Goal: Task Accomplishment & Management: Complete application form

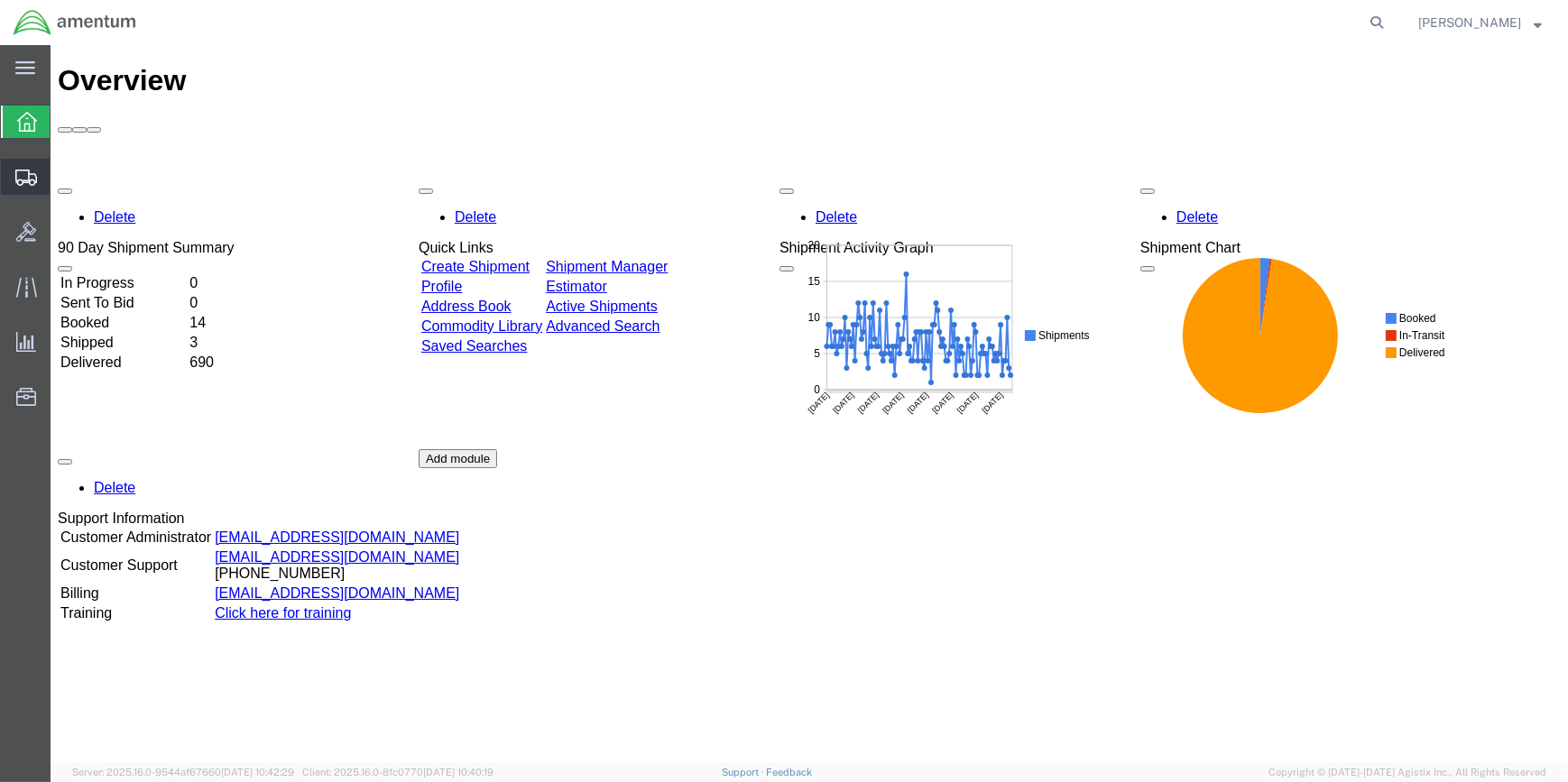
click at [0, 0] on span "Create Shipment" at bounding box center [0, 0] width 0 height 0
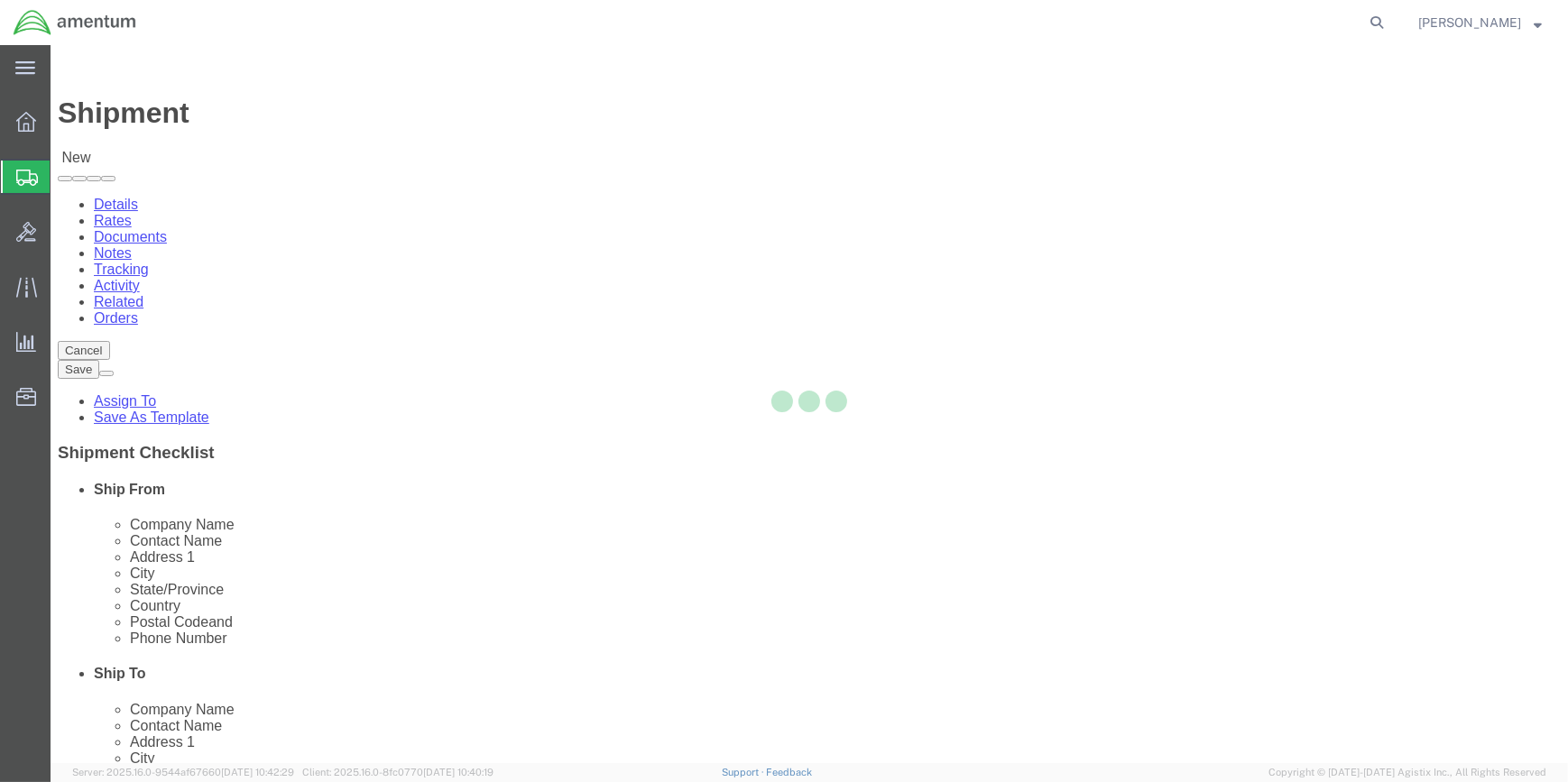
select select
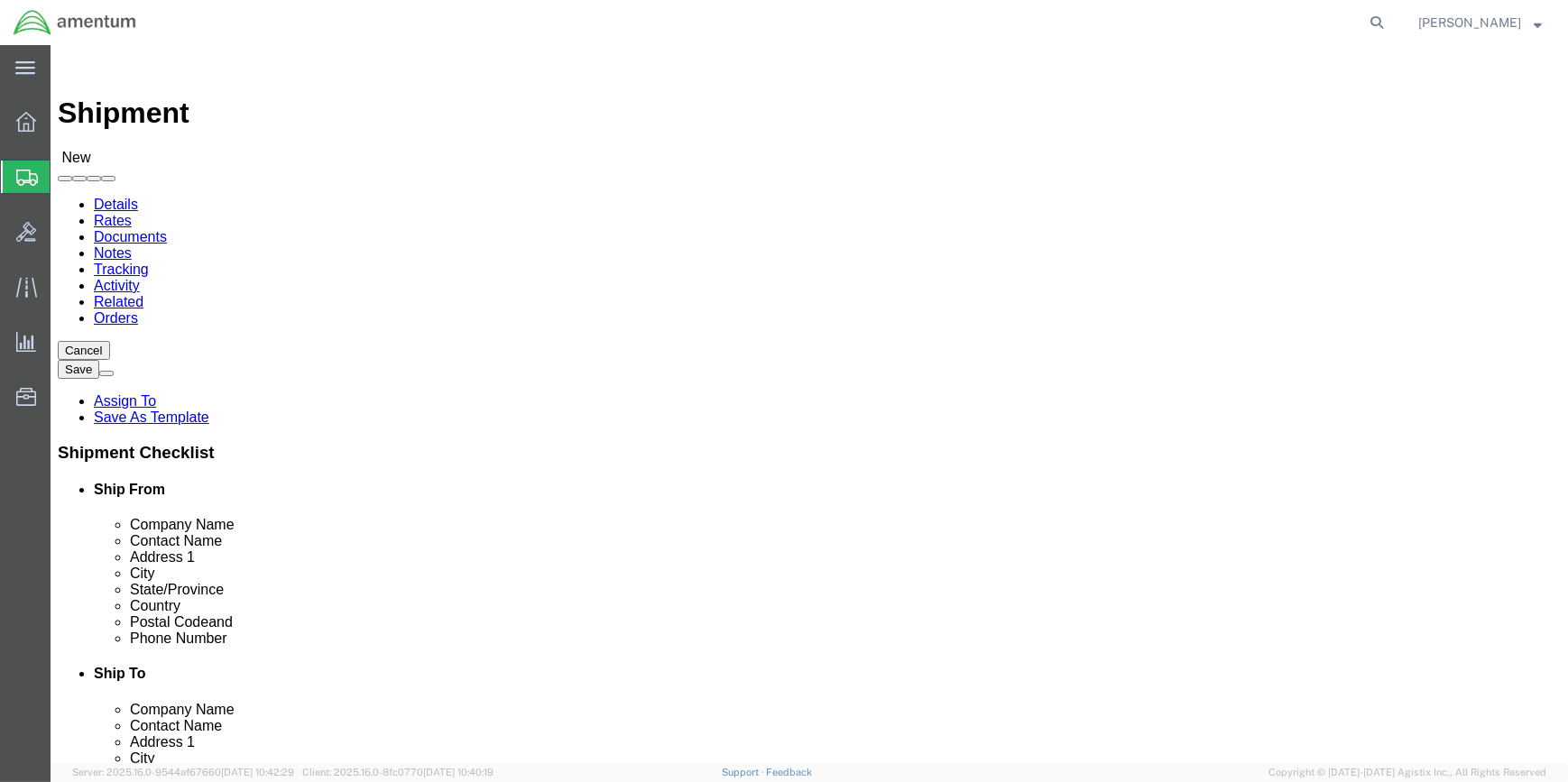
type input "WSA"
select select "49914"
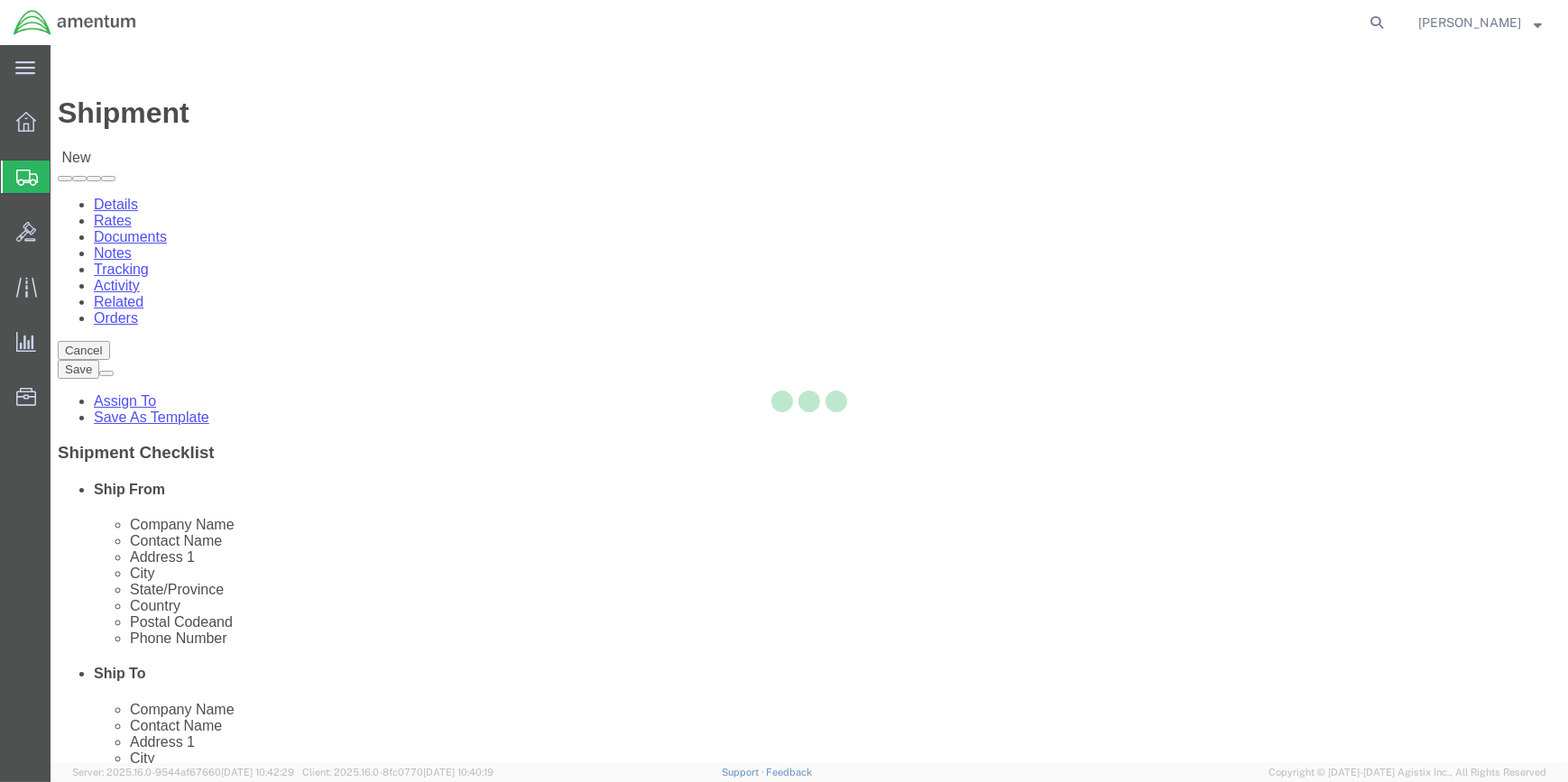
select select "[GEOGRAPHIC_DATA]"
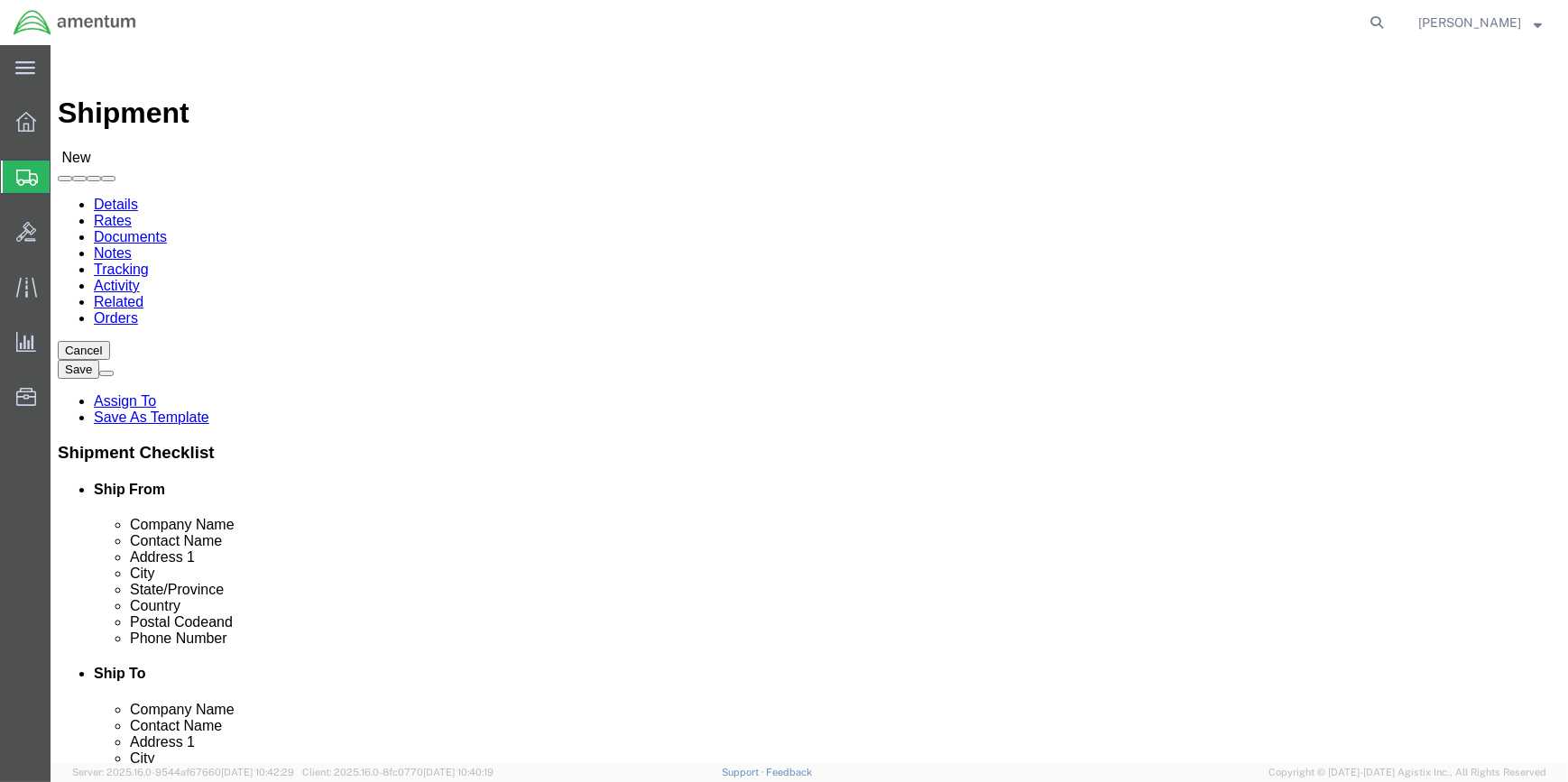
drag, startPoint x: 327, startPoint y: 375, endPoint x: 212, endPoint y: 372, distance: 115.0
click div
type input "[PERSON_NAME]"
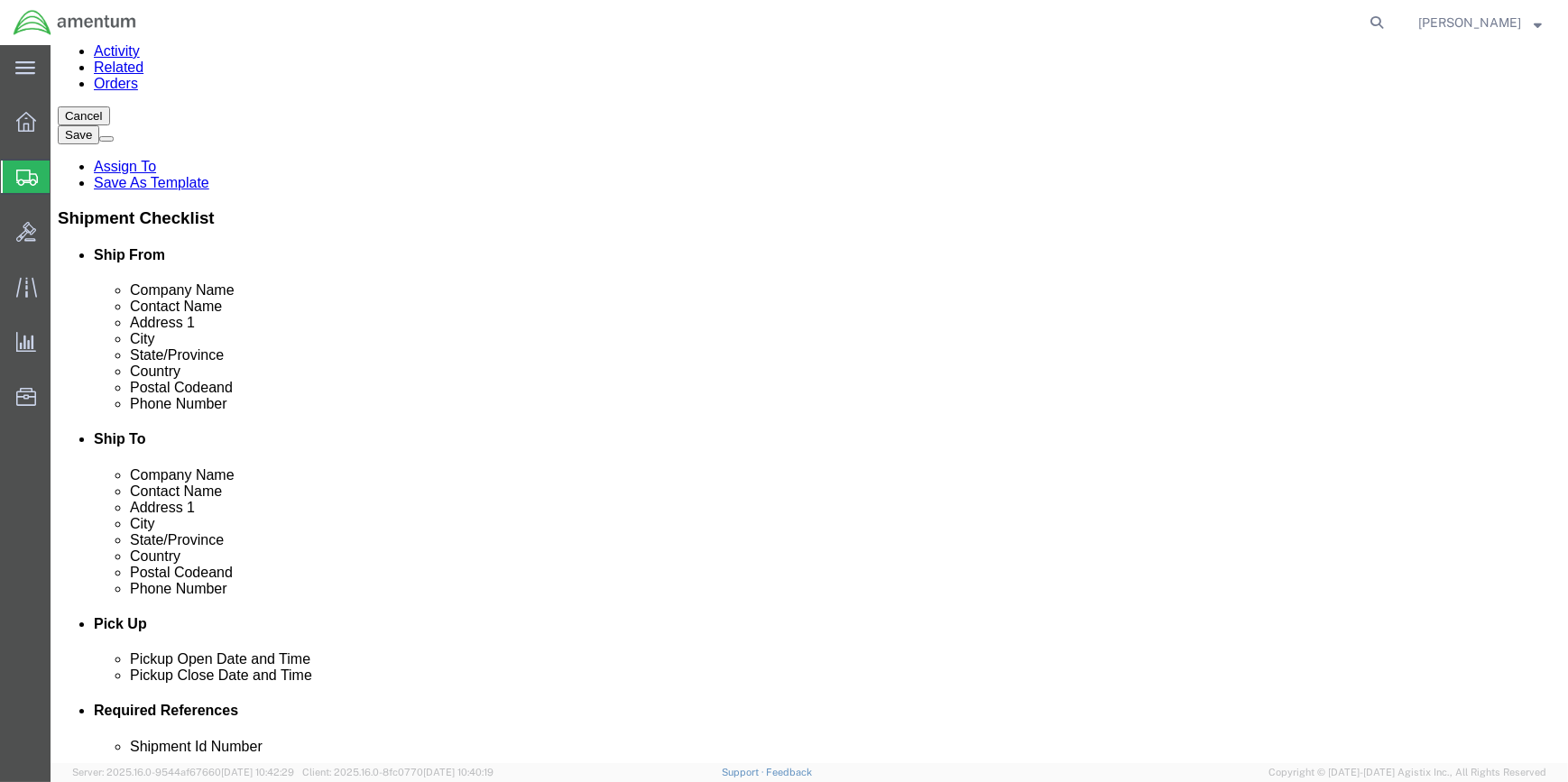
scroll to position [246, 0]
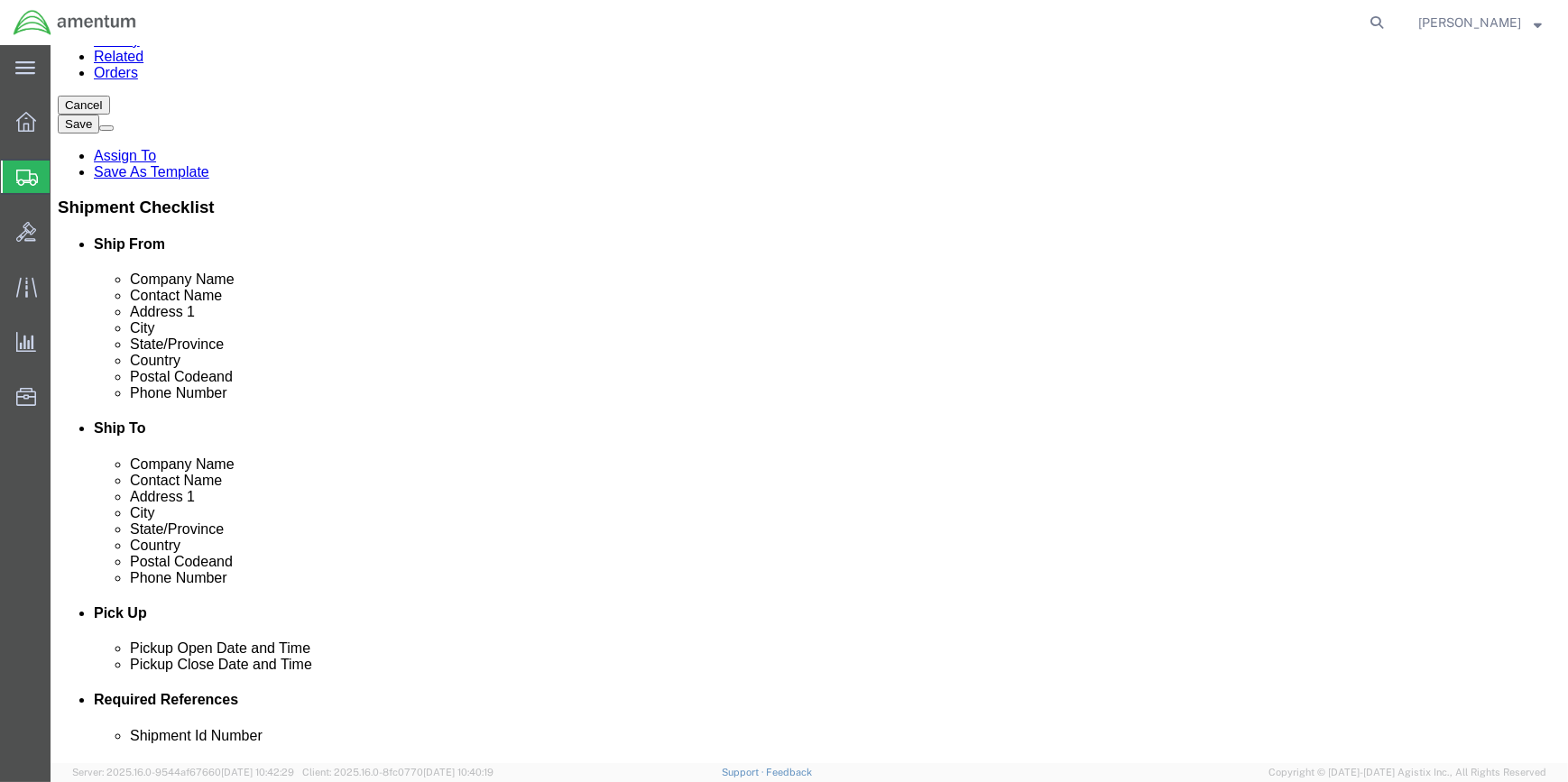
click input "text"
type input "[PHONE_NUMBER]"
drag, startPoint x: 328, startPoint y: 396, endPoint x: 234, endPoint y: 401, distance: 94.1
click div
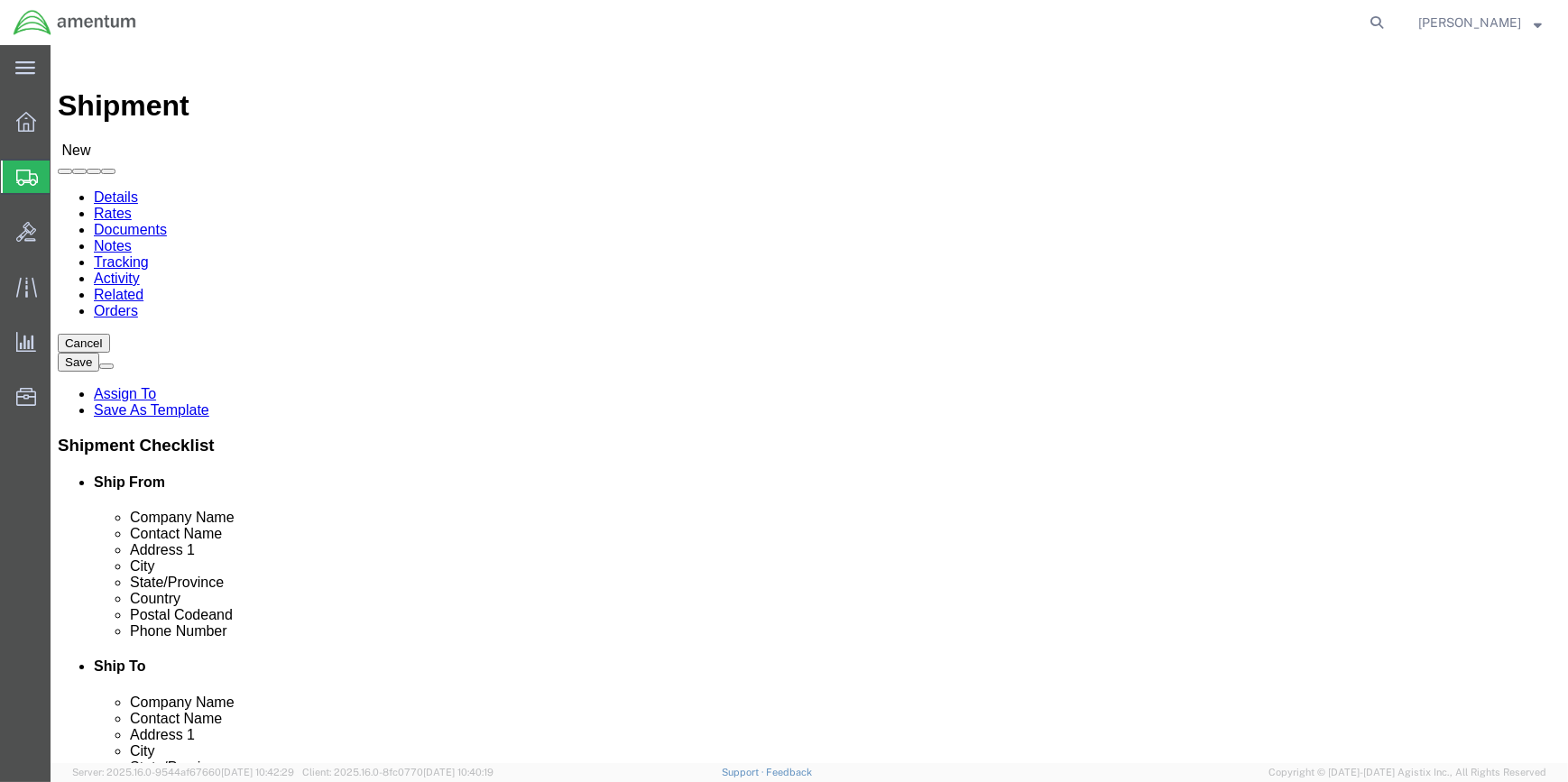
scroll to position [0, 0]
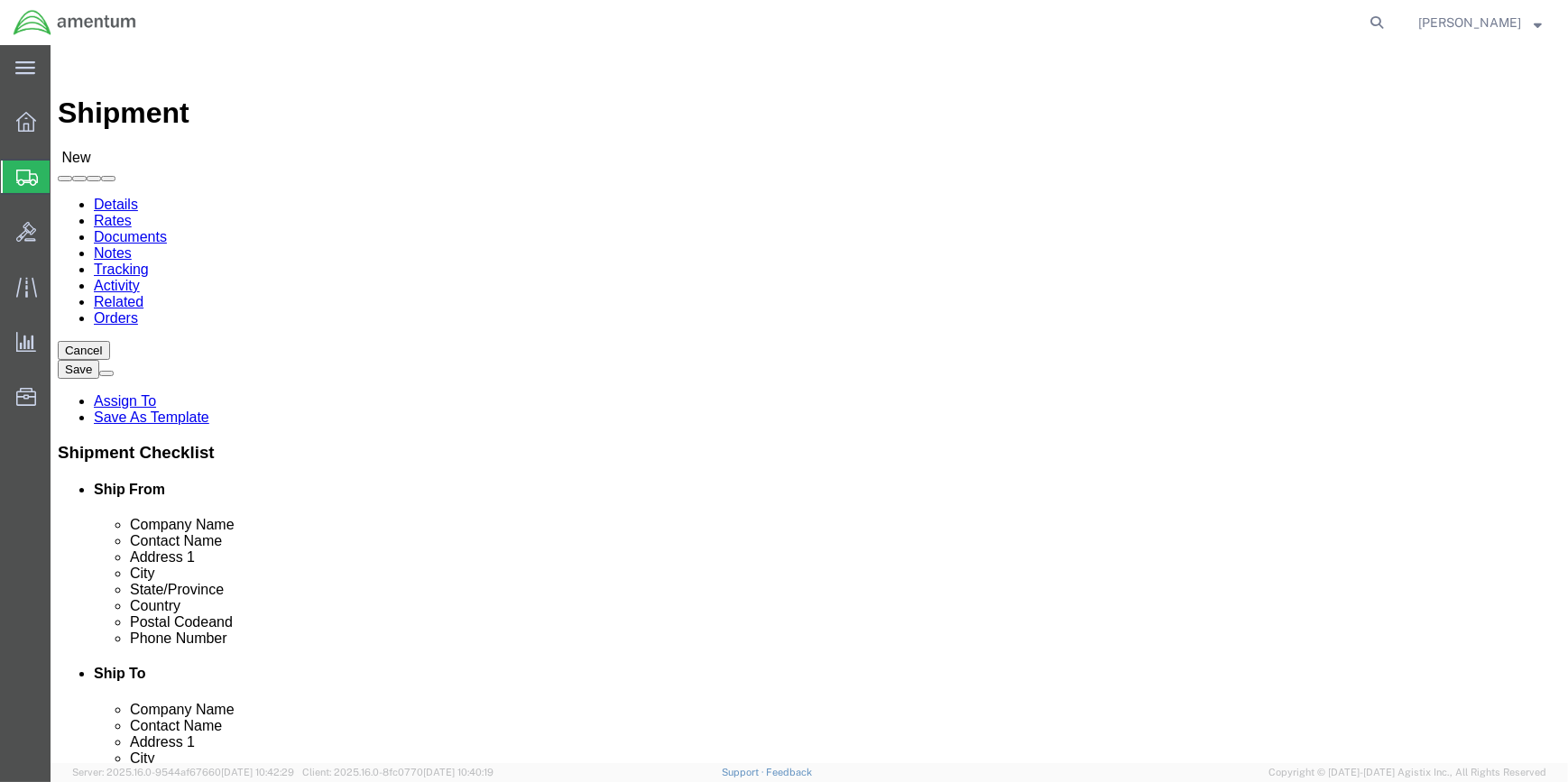
type input "[PERSON_NAME][EMAIL_ADDRESS][PERSON_NAME][DOMAIN_NAME]"
type input "EPL"
select select "49927"
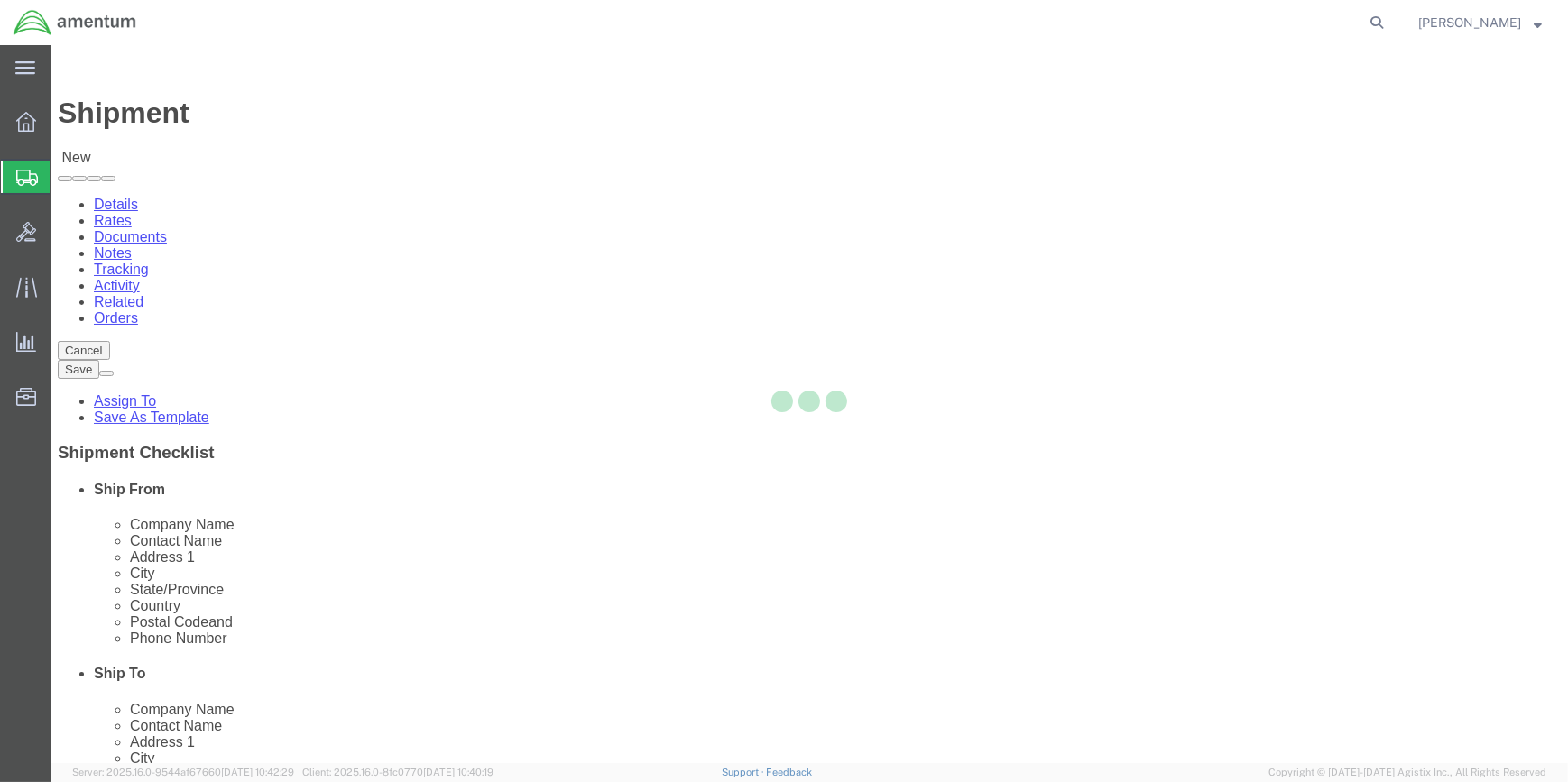
select select "NY"
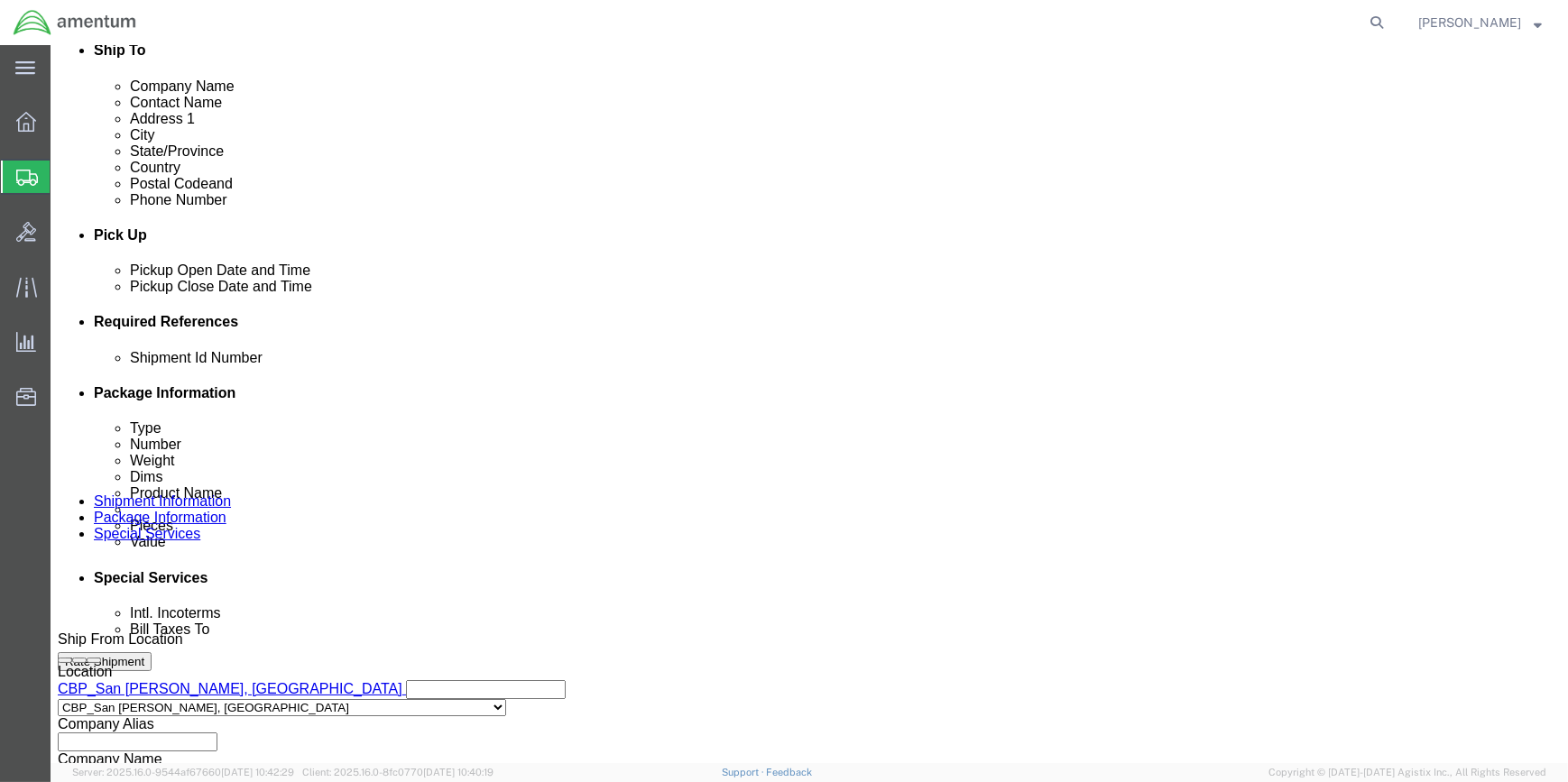
scroll to position [584, 0]
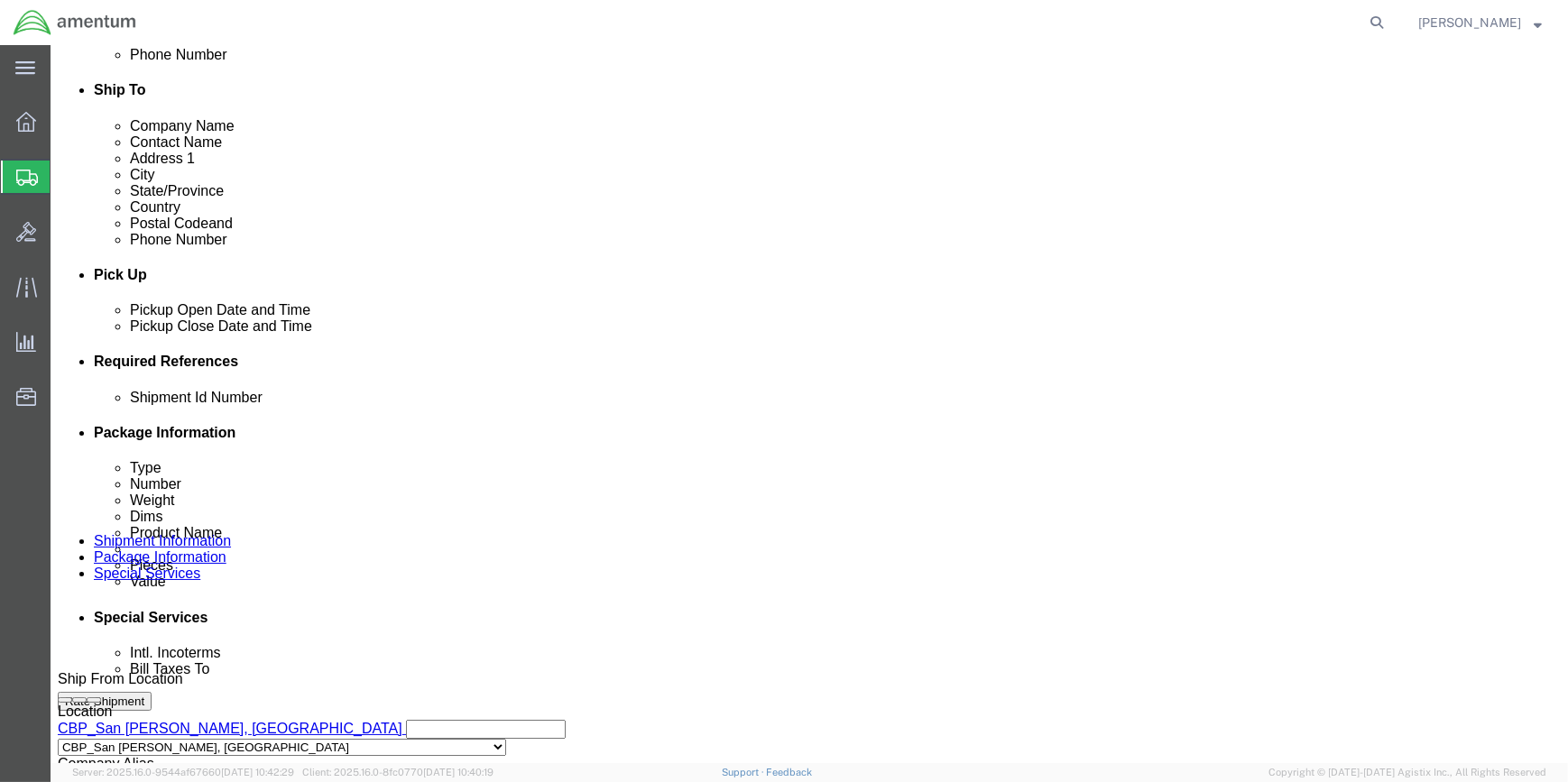
drag, startPoint x: 1074, startPoint y: 463, endPoint x: 1023, endPoint y: 471, distance: 51.6
click button "Add reference"
click select "Select Account Type Activity ID Airline Appointment Number ASN Batch Request # …"
select select "CUSTREF"
click select "Select Account Type Activity ID Airline Appointment Number ASN Batch Request # …"
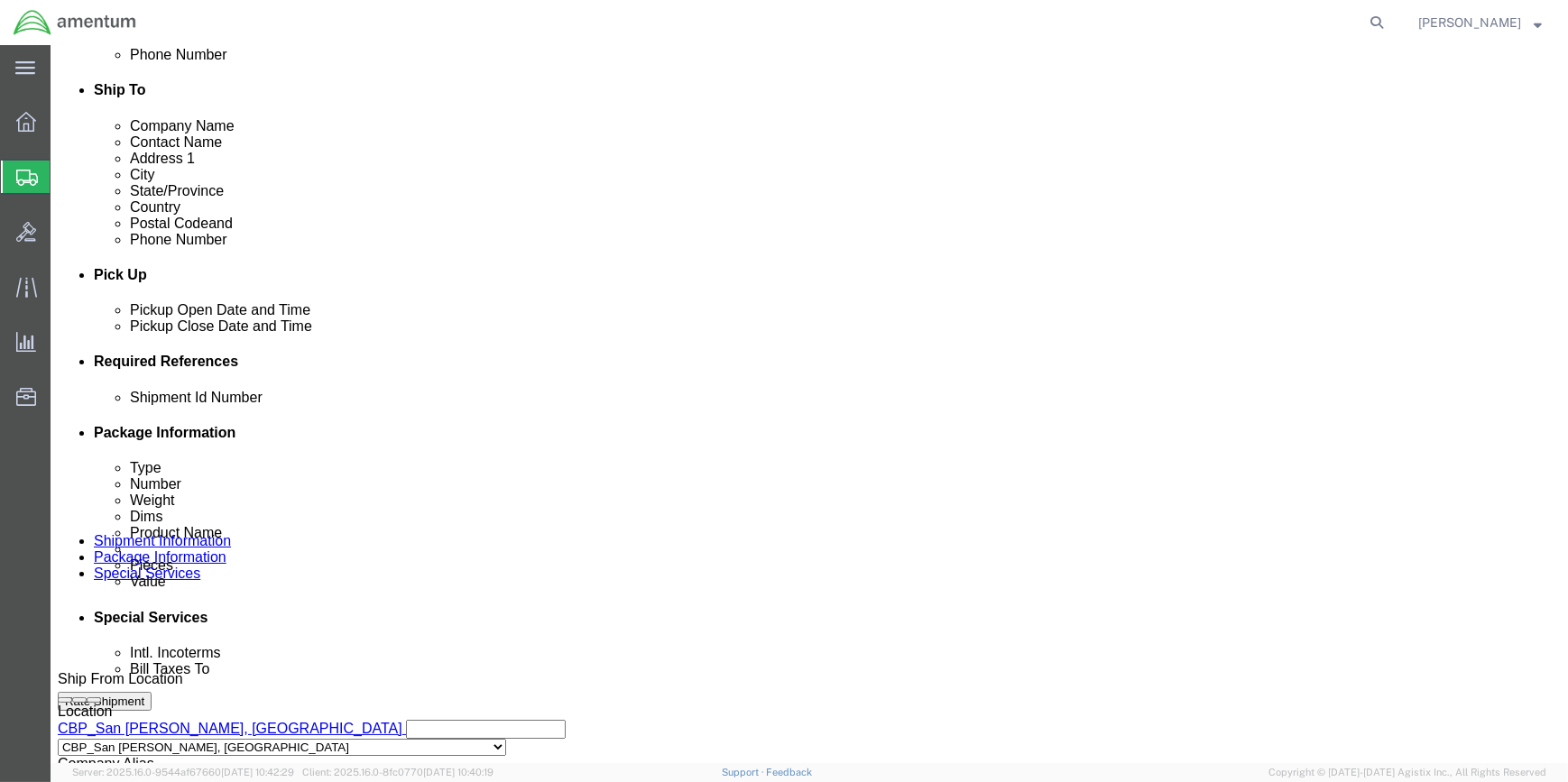
drag, startPoint x: 634, startPoint y: 526, endPoint x: 647, endPoint y: 515, distance: 17.0
click input "text"
type input "323690"
click button "Add reference"
drag, startPoint x: 930, startPoint y: 523, endPoint x: 915, endPoint y: 527, distance: 15.5
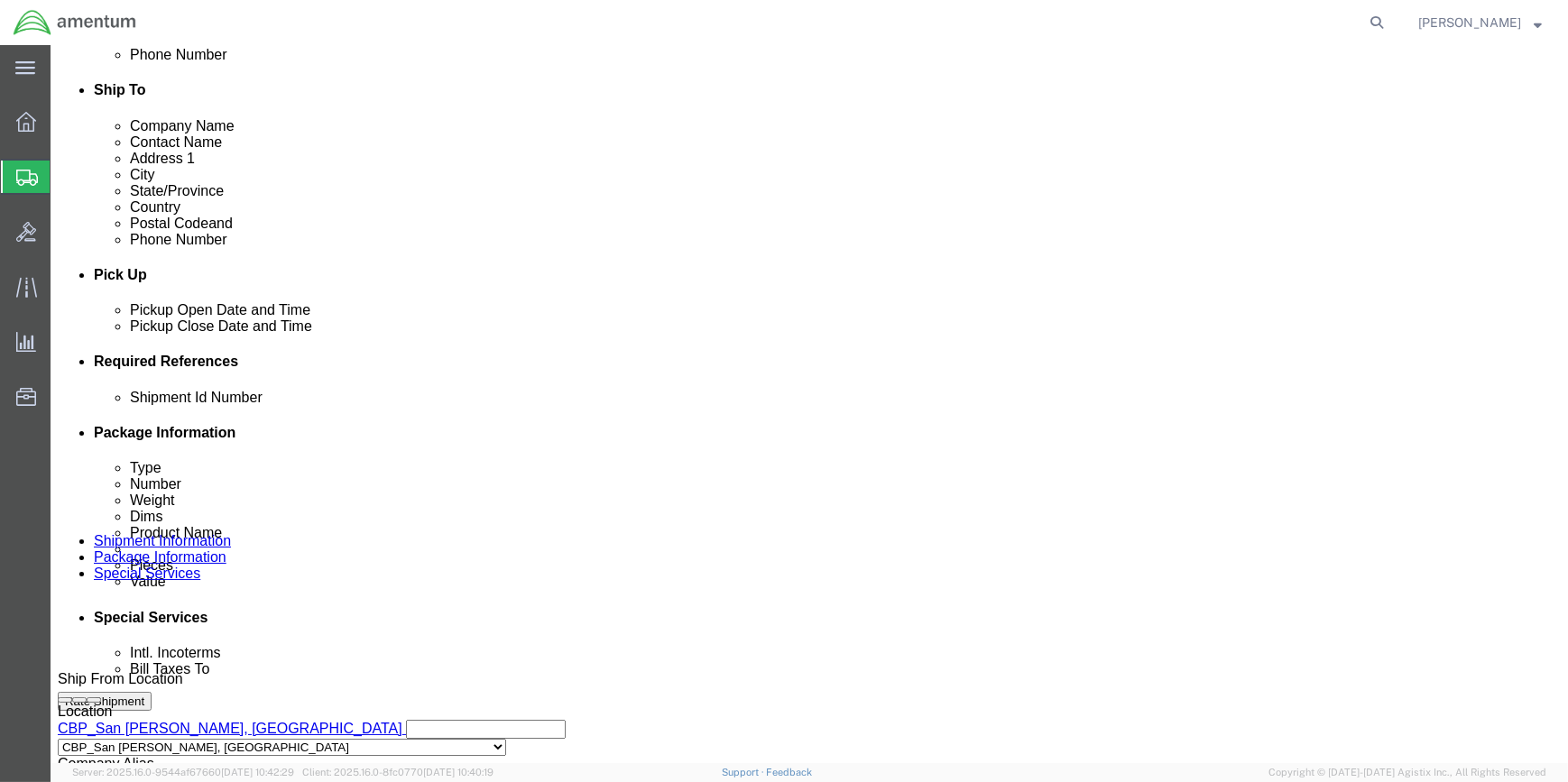
click select "Select Account Type Activity ID Airline Appointment Number ASN Batch Request # …"
select select "DEPT"
click select "Select Account Type Activity ID Airline Appointment Number ASN Batch Request # …"
click input "text"
type input "CBP"
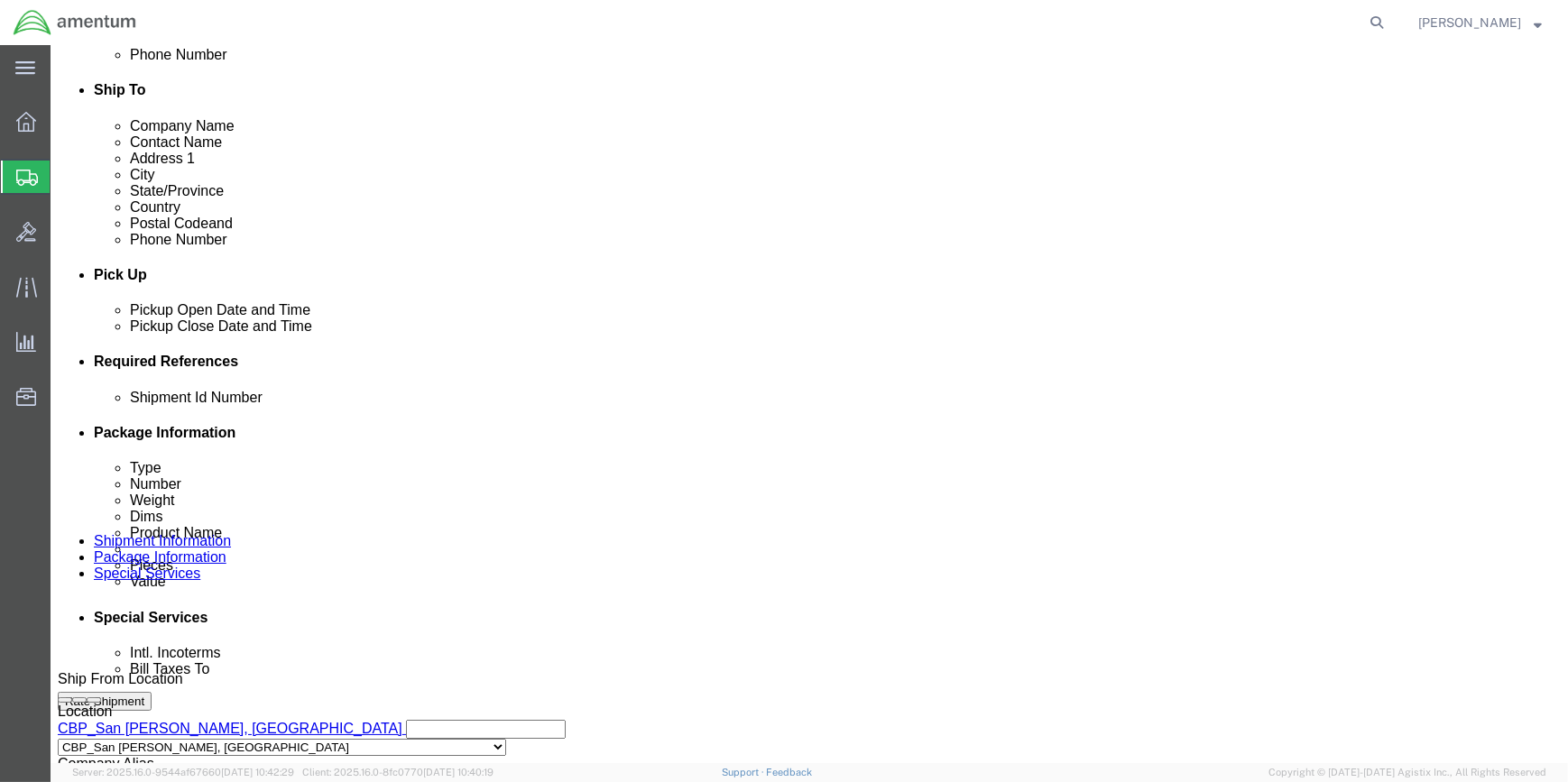
click button "Add reference"
click select "Select Account Type Activity ID Airline Appointment Number ASN Batch Request # …"
select select "PROJNUM"
click select "Select Account Type Activity ID Airline Appointment Number ASN Batch Request # …"
click input "text"
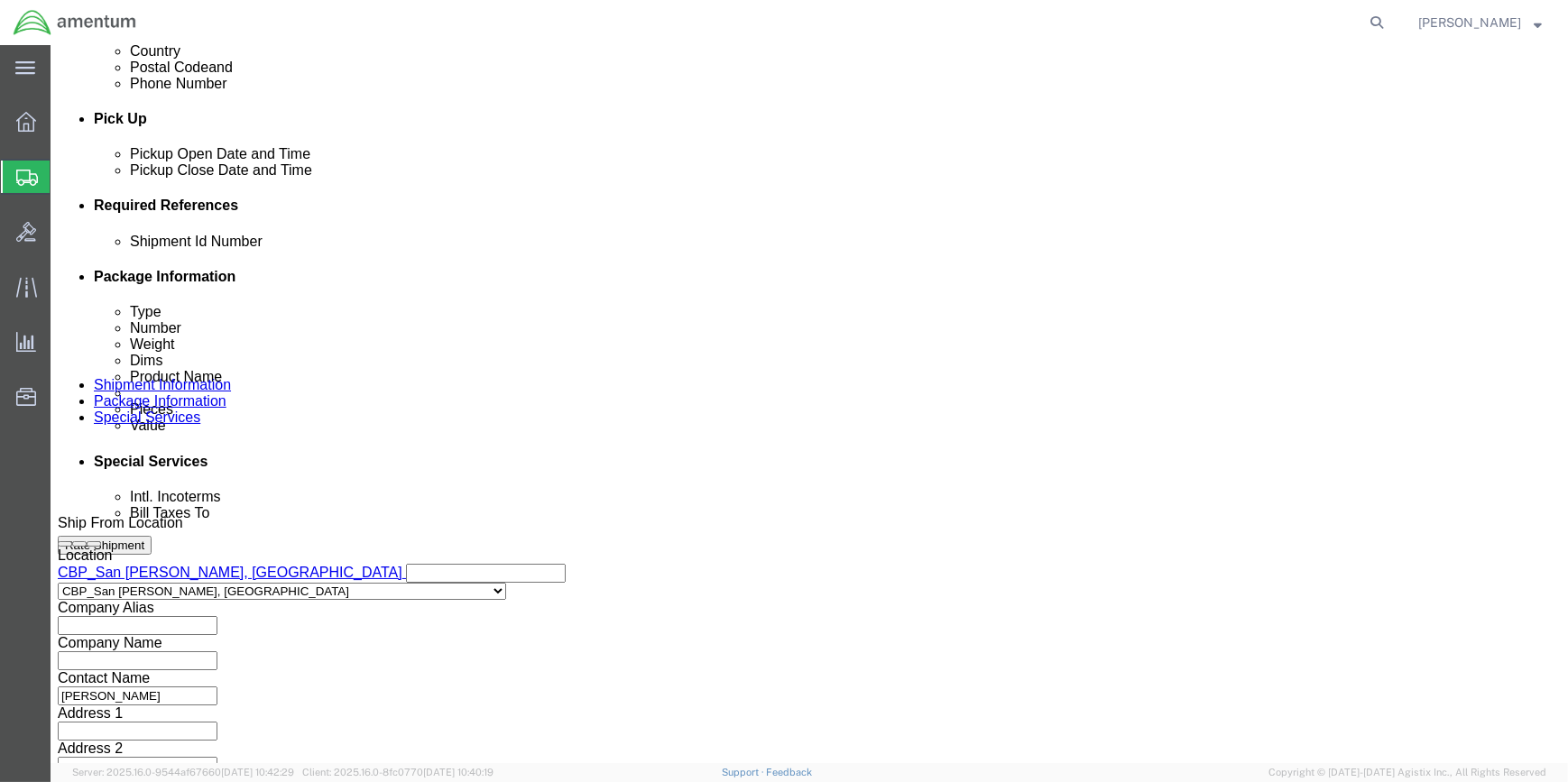
scroll to position [830, 0]
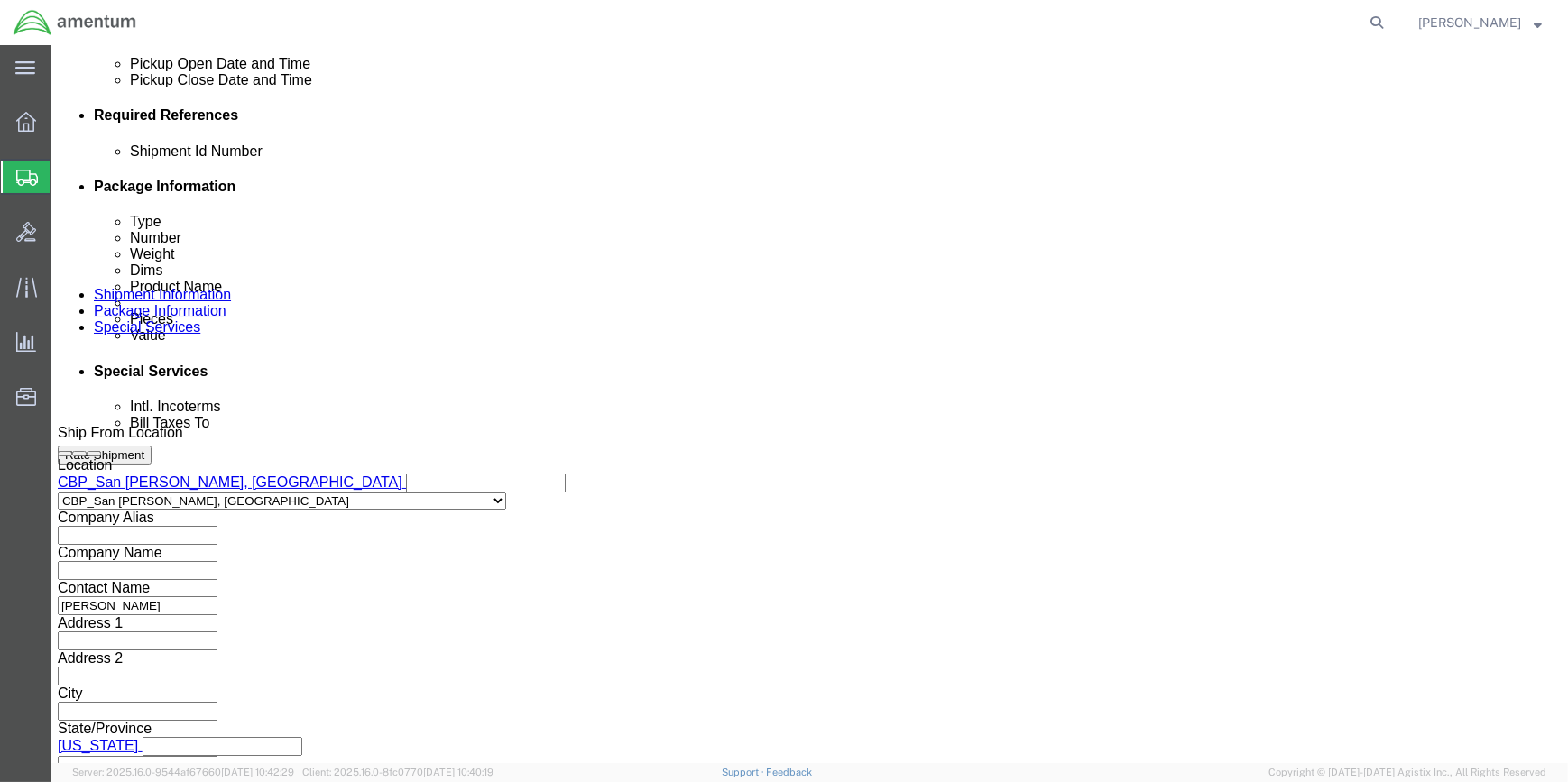
type input "6118.03.03.2219.000.WSA.0000"
click button "Continue"
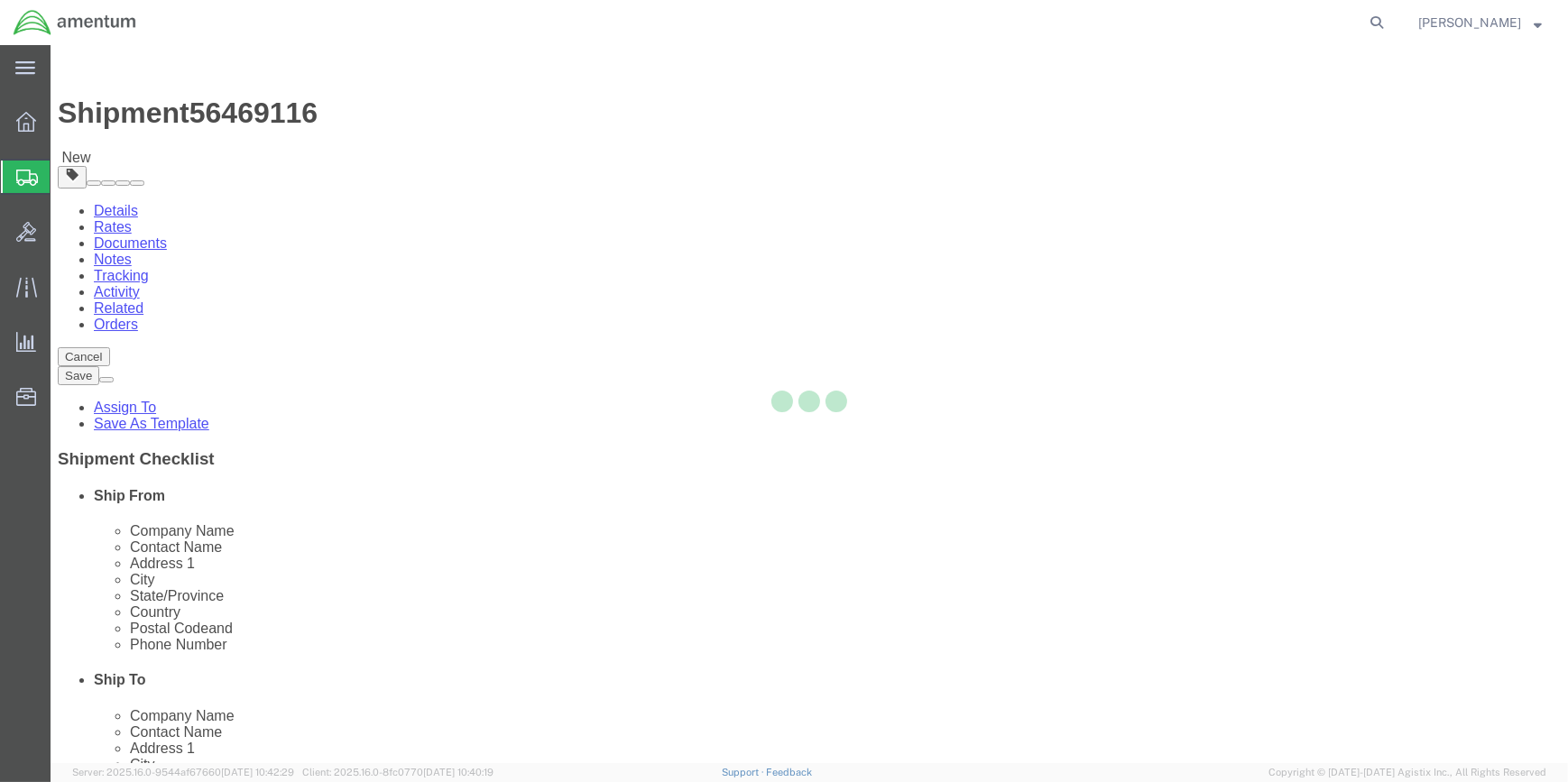
select select "CBOX"
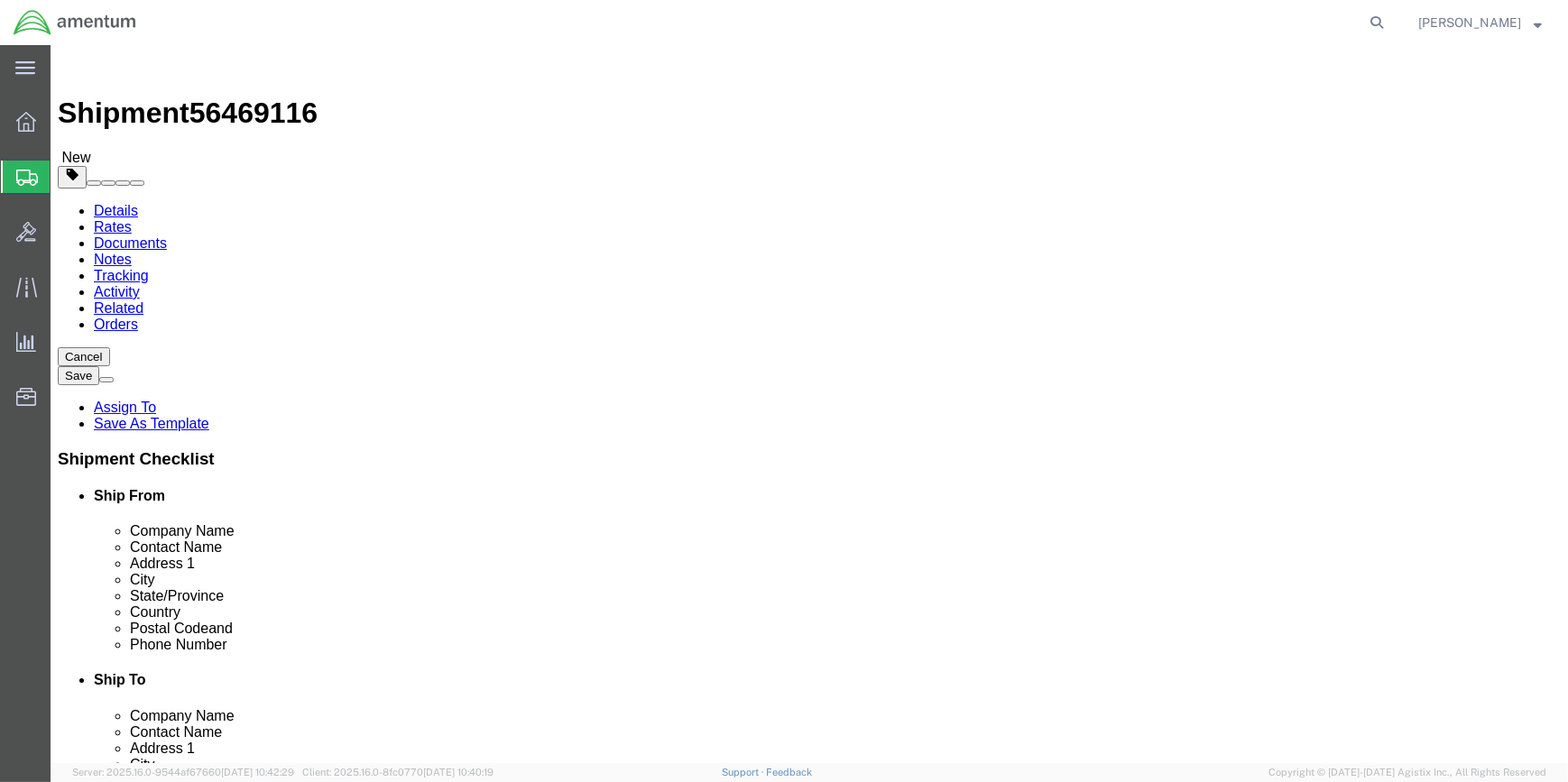
drag, startPoint x: 256, startPoint y: 396, endPoint x: 276, endPoint y: 389, distance: 21.2
click input "text"
type input "14"
type input "12"
type input "8"
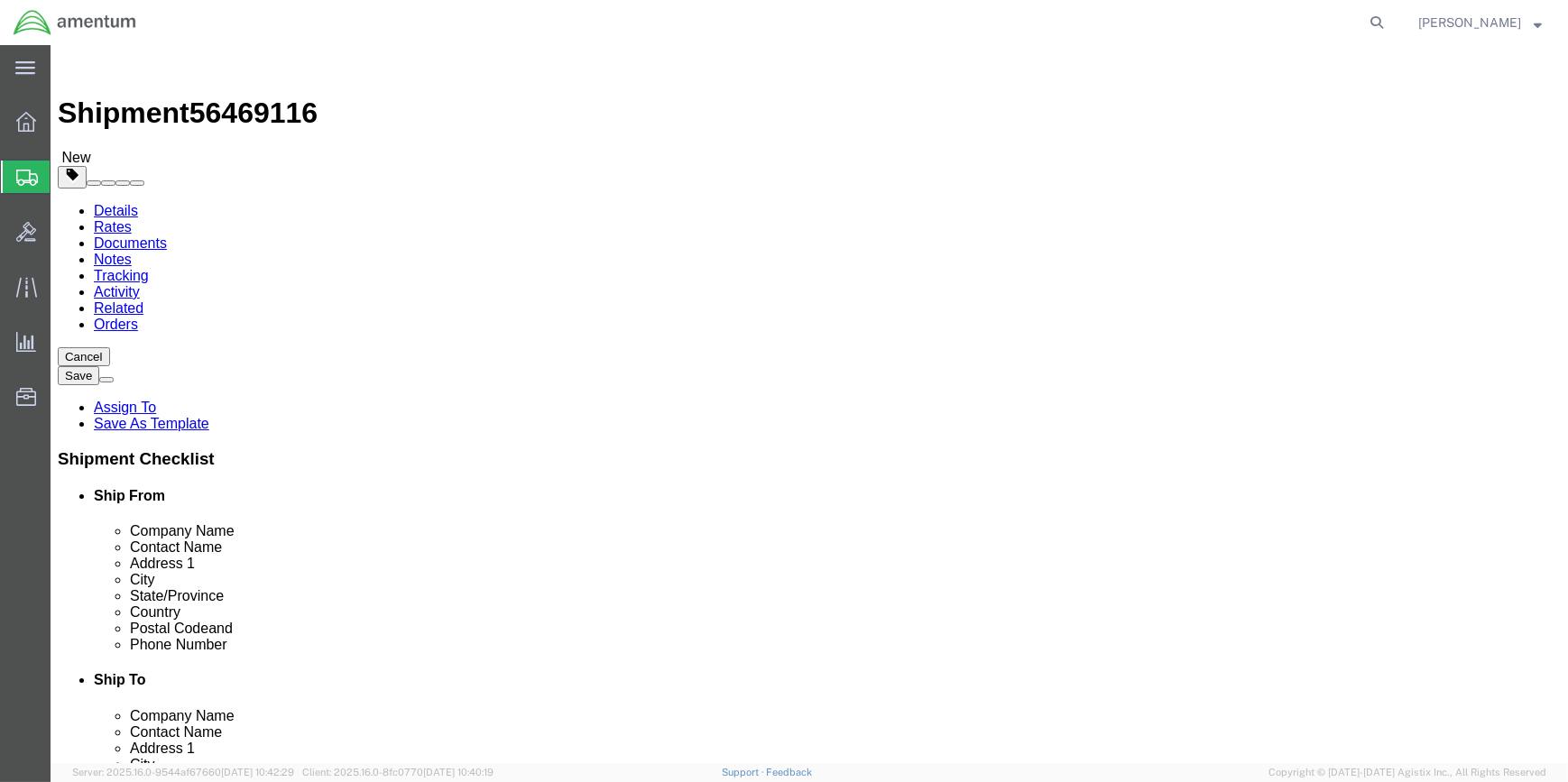
click input "0.00"
type input "0"
drag, startPoint x: 267, startPoint y: 426, endPoint x: 292, endPoint y: 421, distance: 25.5
click input "text"
type input "4"
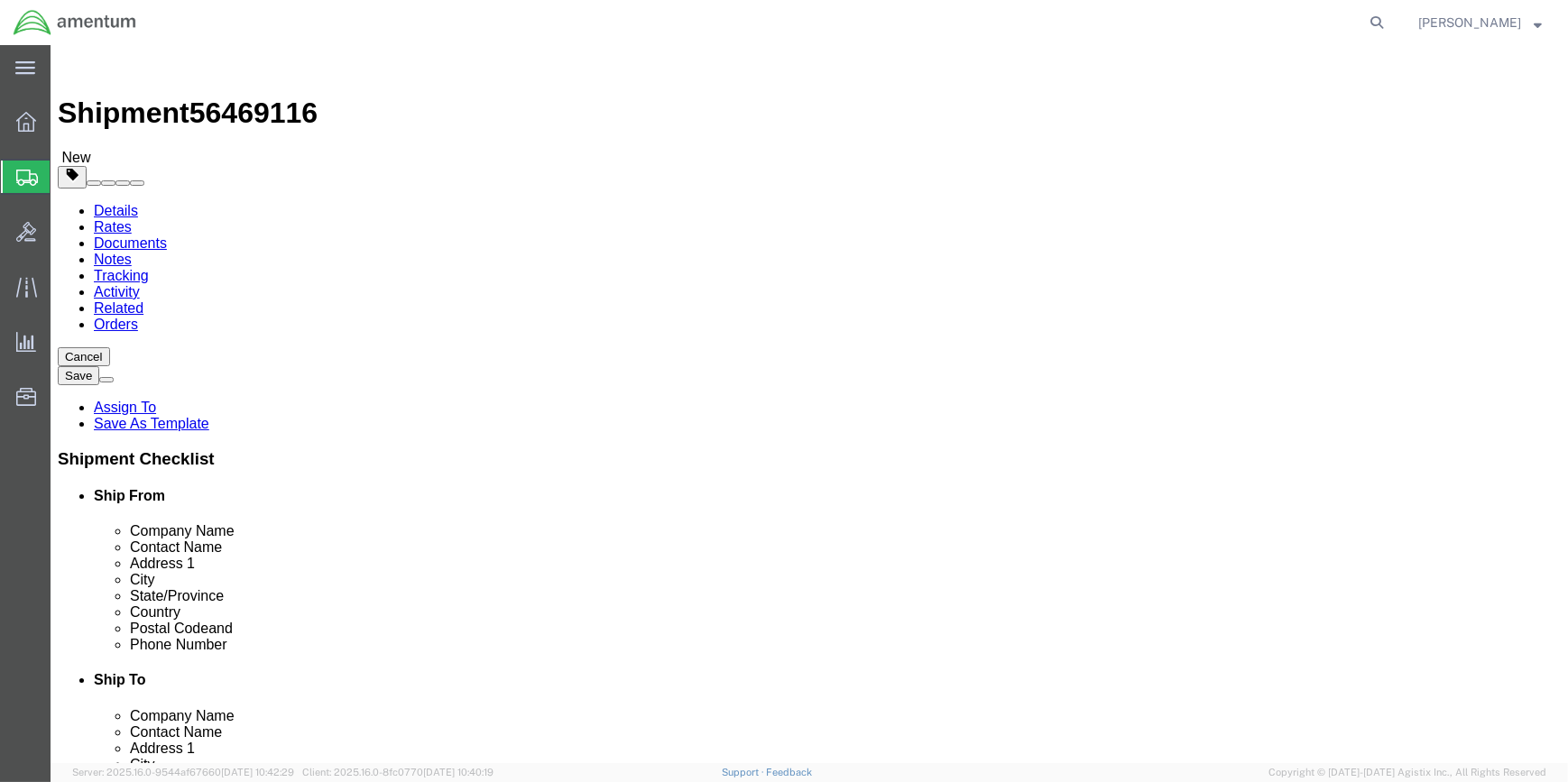
click link "Add Content"
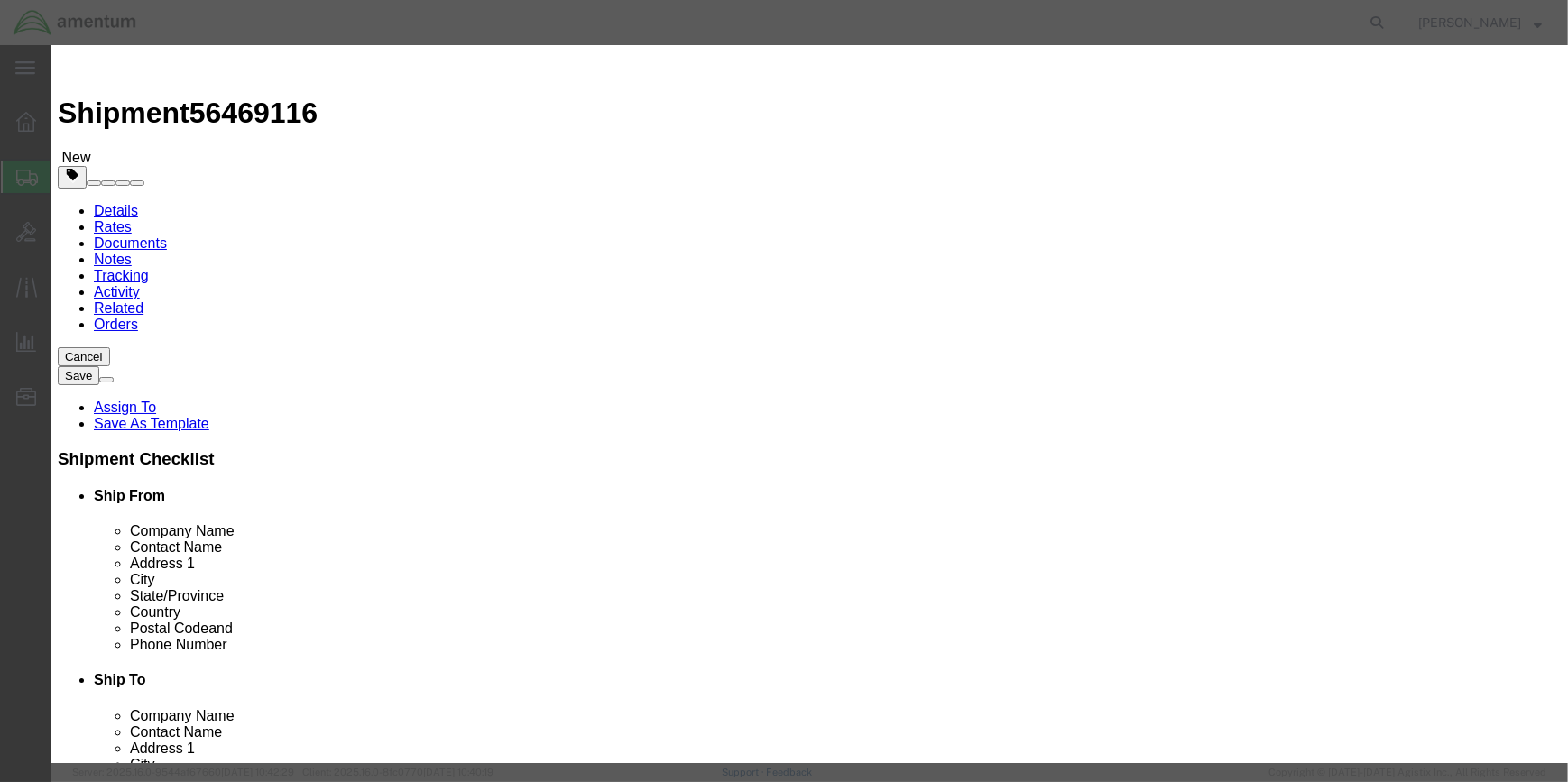
click input "text"
type input "FIRST AID KIT"
type input "1"
type input "6"
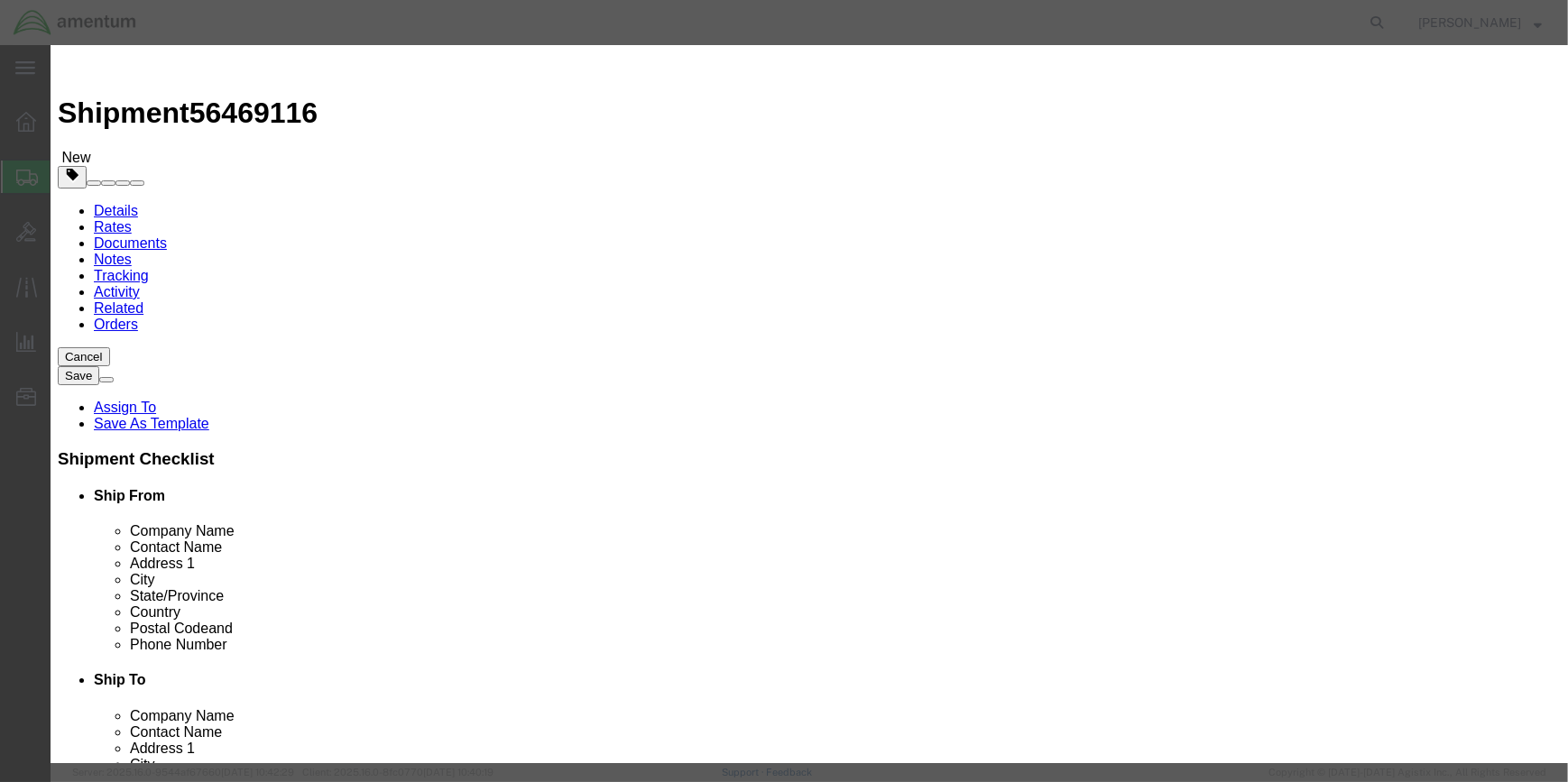
click input "checkbox"
checkbox input "true"
click input "text"
type input "FIRST AID KIT"
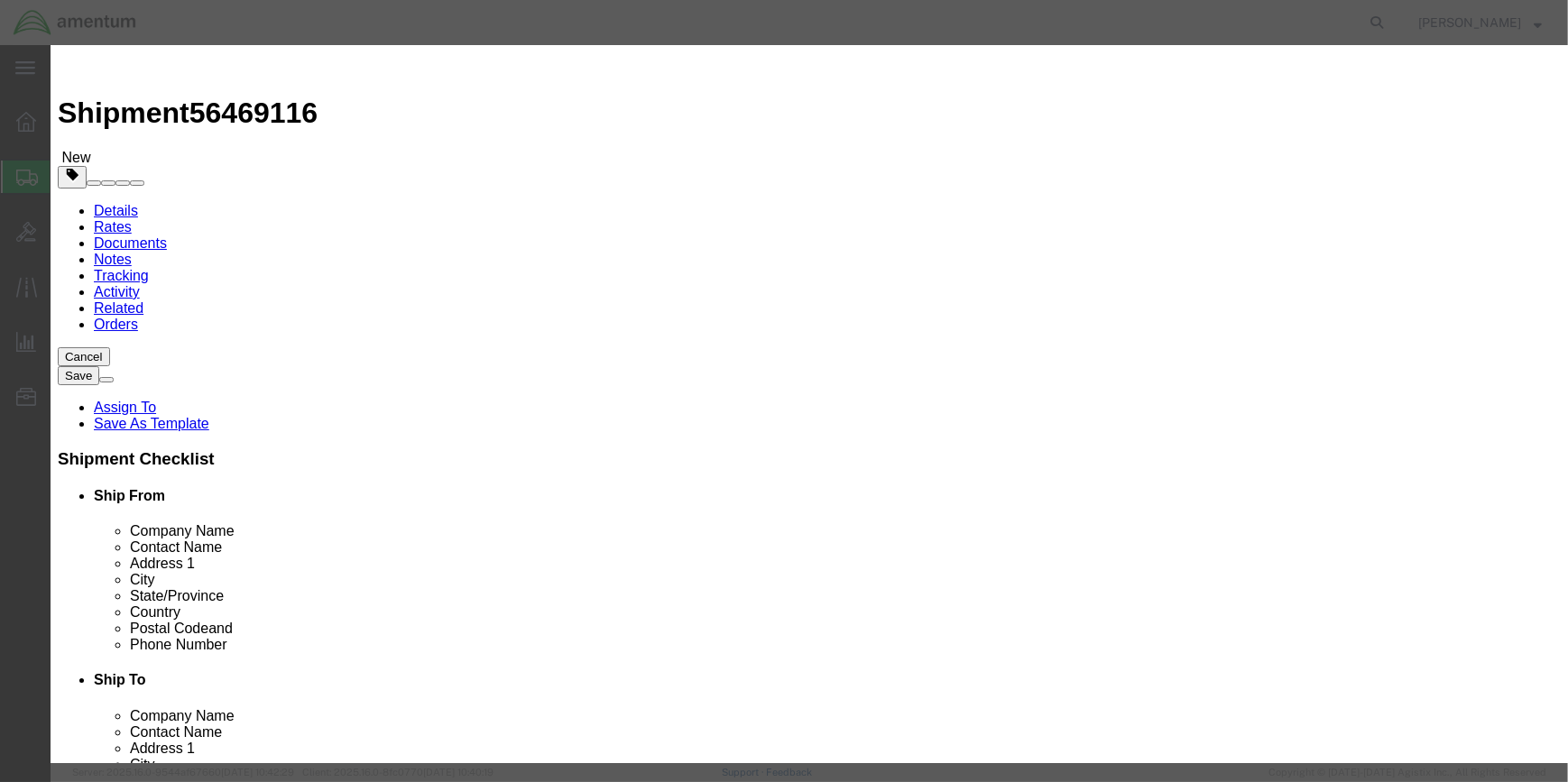
scroll to position [332, 0]
type input "3316"
click select "Select 1 Explosive 1.1 Explosive 1.2 Explosive 1.3 Explosive 1.4 Explosive 1.5 …"
select select "9 Miscellaneous"
click select "Select 1 Explosive 1.1 Explosive 1.2 Explosive 1.3 Explosive 1.4 Explosive 1.5 …"
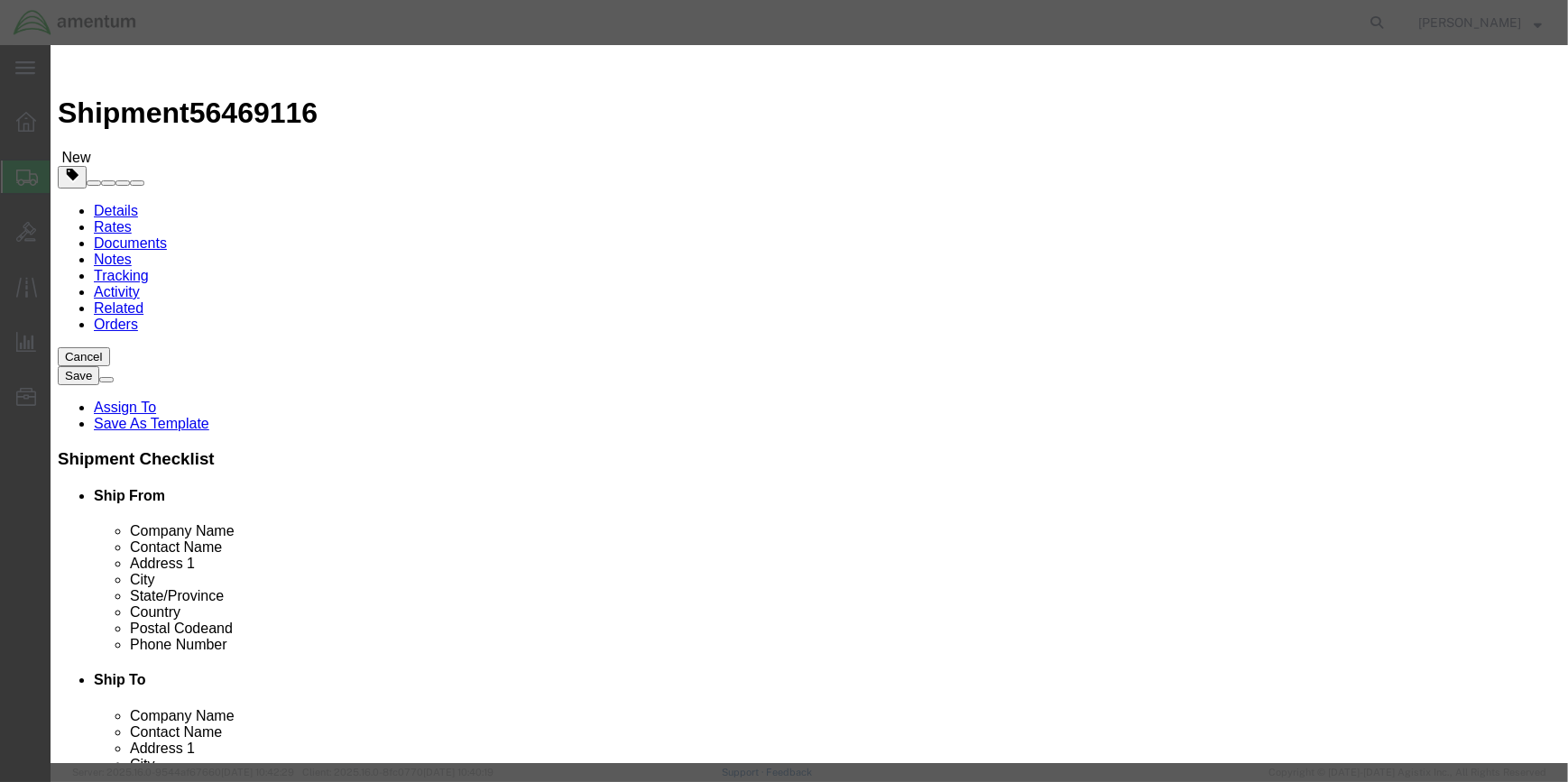
click select "Select 1 - Drums 2 - Reserved 3 - Jerricans 4 - Boxes 5 - Bags 6 - Composite Pa…"
select select "BOXES"
click select "Select 1 - Drums 2 - Reserved 3 - Jerricans 4 - Boxes 5 - Bags 6 - Composite Pa…"
click select "Container Material A - Steel (all types and surface treatments) B - Aluminum C …"
select select "FIBERBOARD"
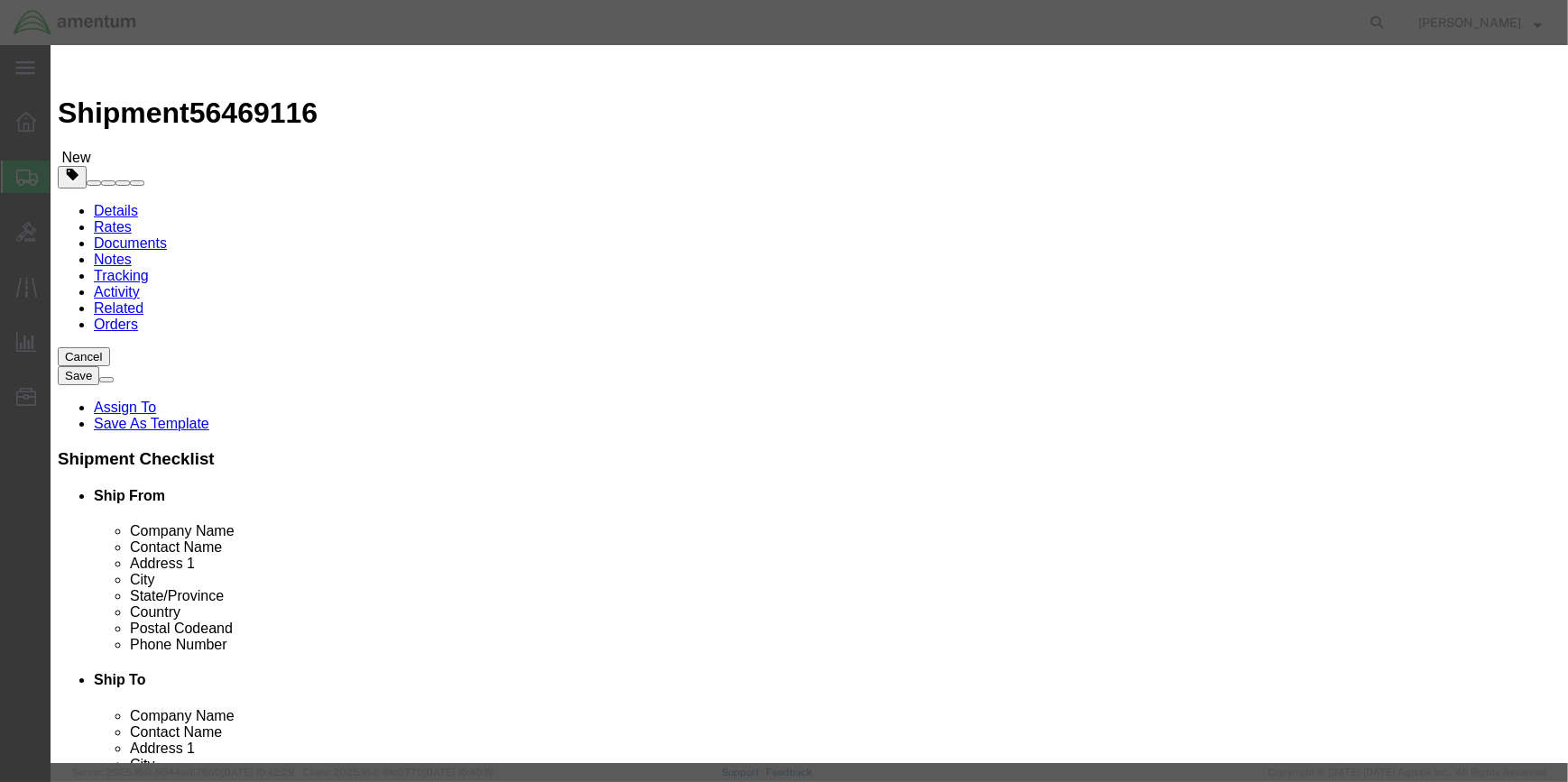
click select "Container Material A - Steel (all types and surface treatments) B - Aluminum C …"
drag, startPoint x: 530, startPoint y: 547, endPoint x: 686, endPoint y: 550, distance: 156.0
click input "text"
type input "960"
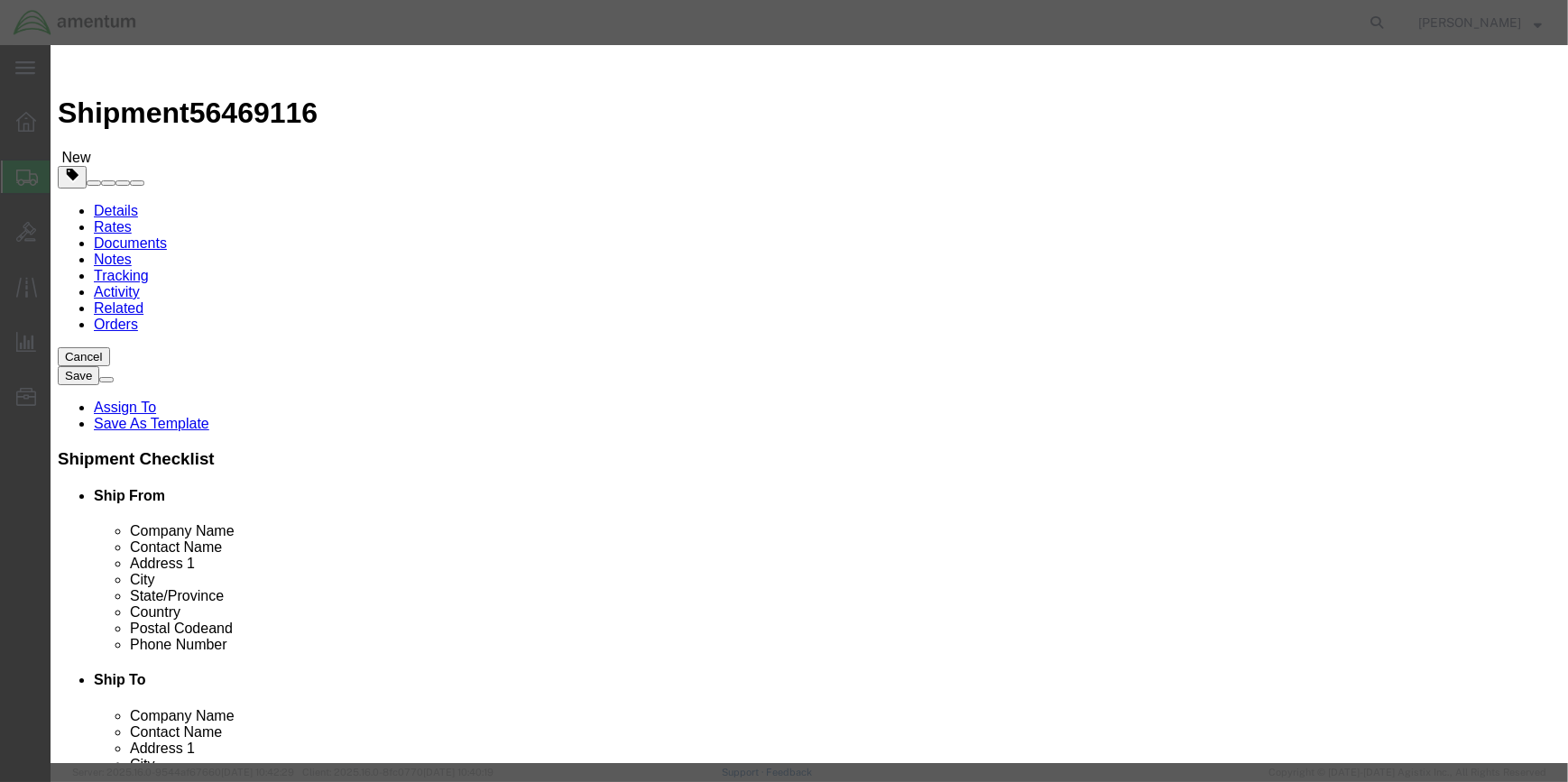
drag, startPoint x: 536, startPoint y: 479, endPoint x: 1219, endPoint y: 544, distance: 686.1
click div "Proper Shipping Name FIRST AID KIT UN # 3316 0 Class Select 1 Explosive 1.1 Exp…"
type input ".3"
click select "Select curies gallons kgs lbs liters milliliters"
select select "KGS"
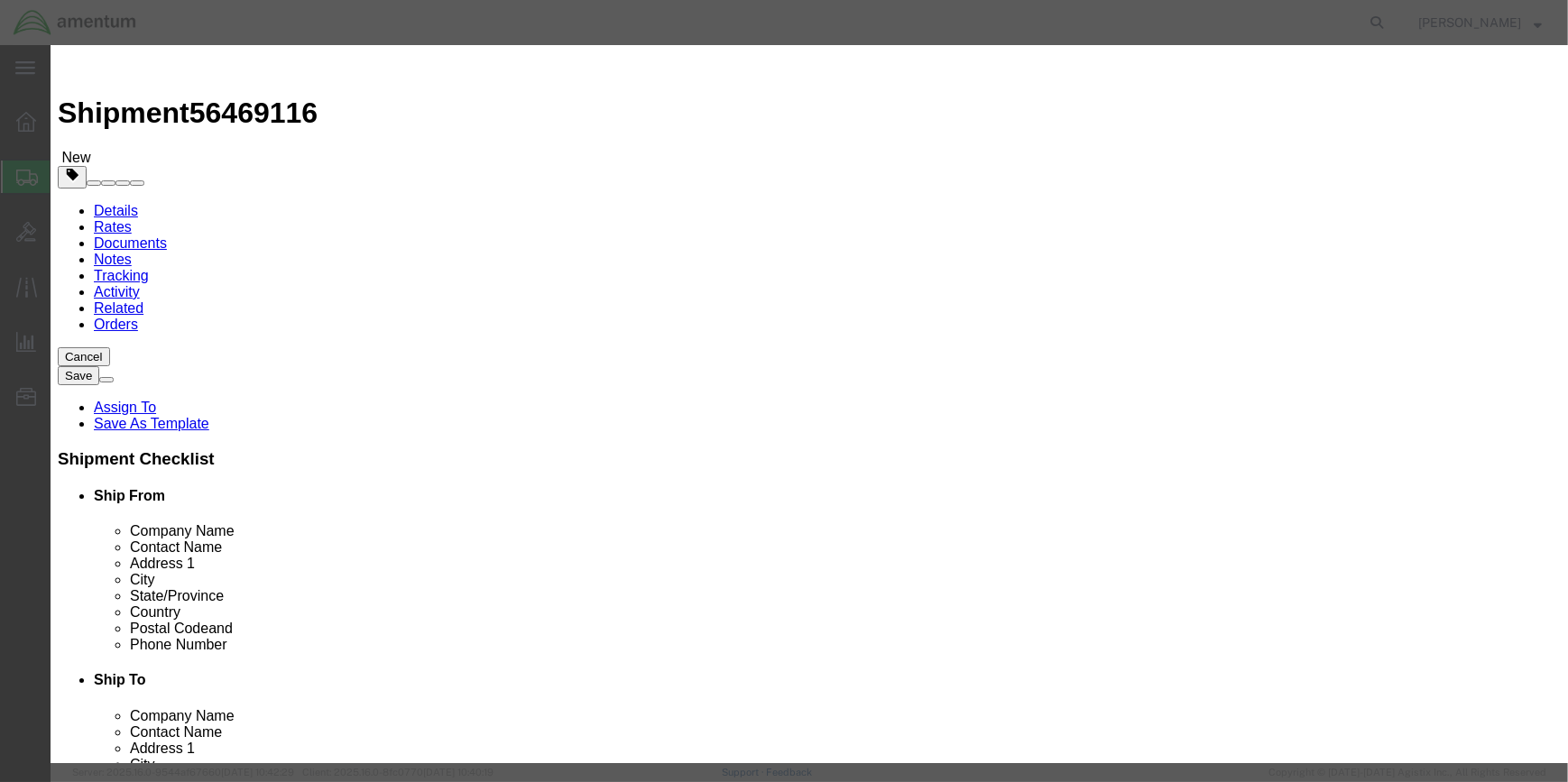
click select "Select curies gallons kgs lbs liters milliliters"
click input "text"
type input "CHEMTREC"
type input "CCN 216832"
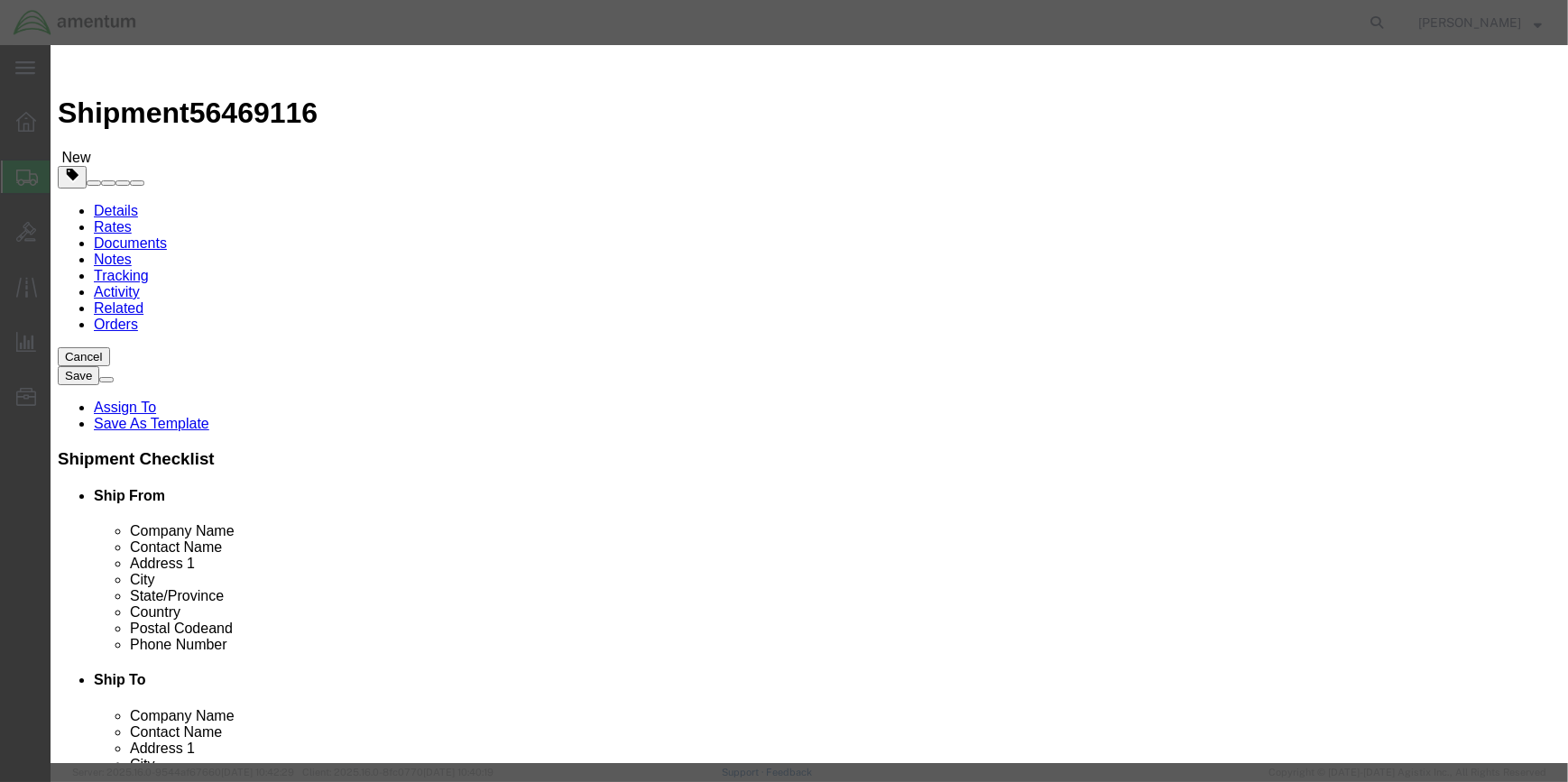
type input "[PHONE_NUMBER]"
click button "Save & Close"
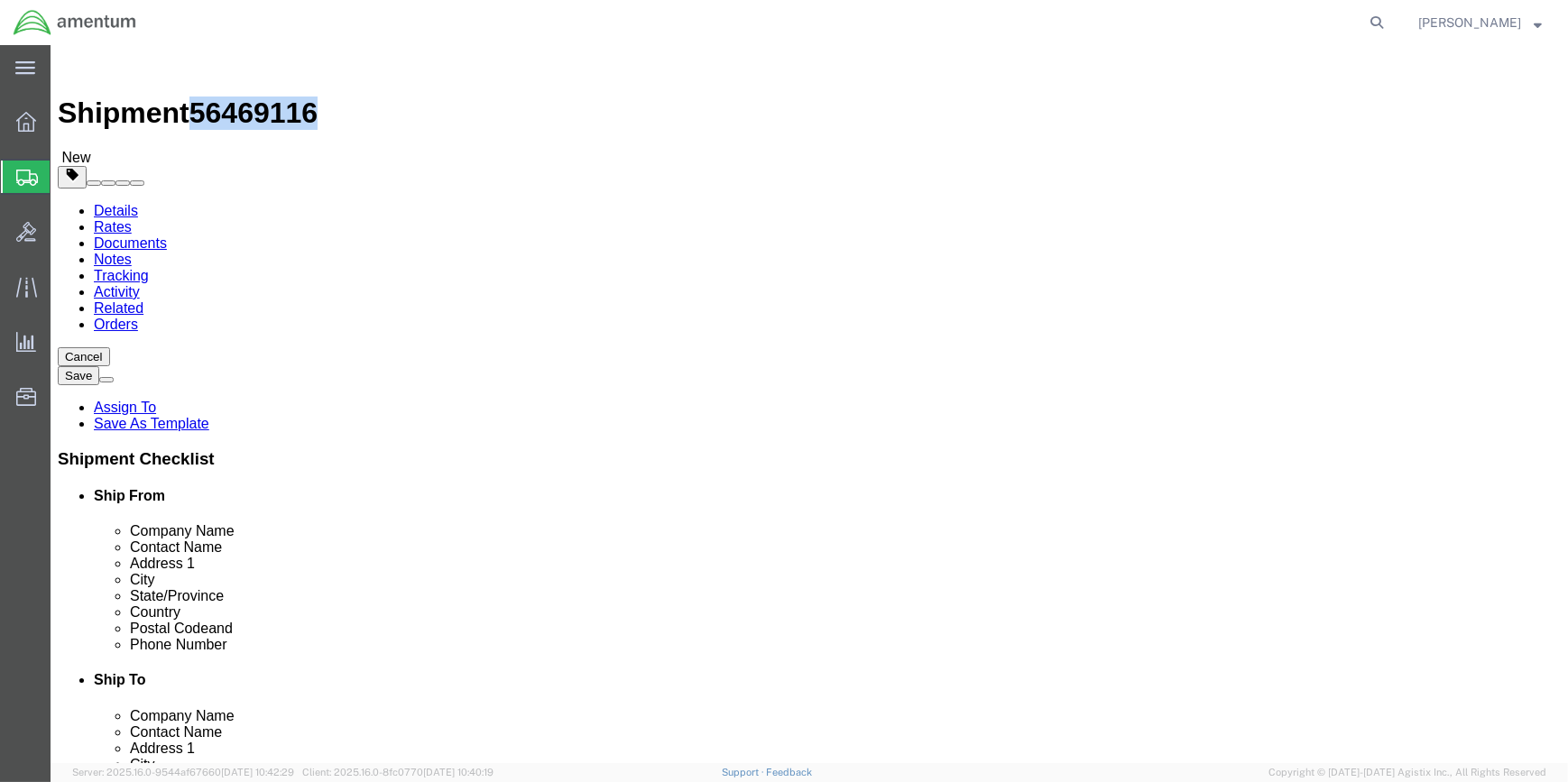
drag, startPoint x: 156, startPoint y: 17, endPoint x: 241, endPoint y: 20, distance: 85.1
click span "56469116"
drag, startPoint x: 238, startPoint y: 21, endPoint x: 218, endPoint y: 28, distance: 21.2
copy span "56469116"
drag, startPoint x: 80, startPoint y: 106, endPoint x: 103, endPoint y: 127, distance: 31.1
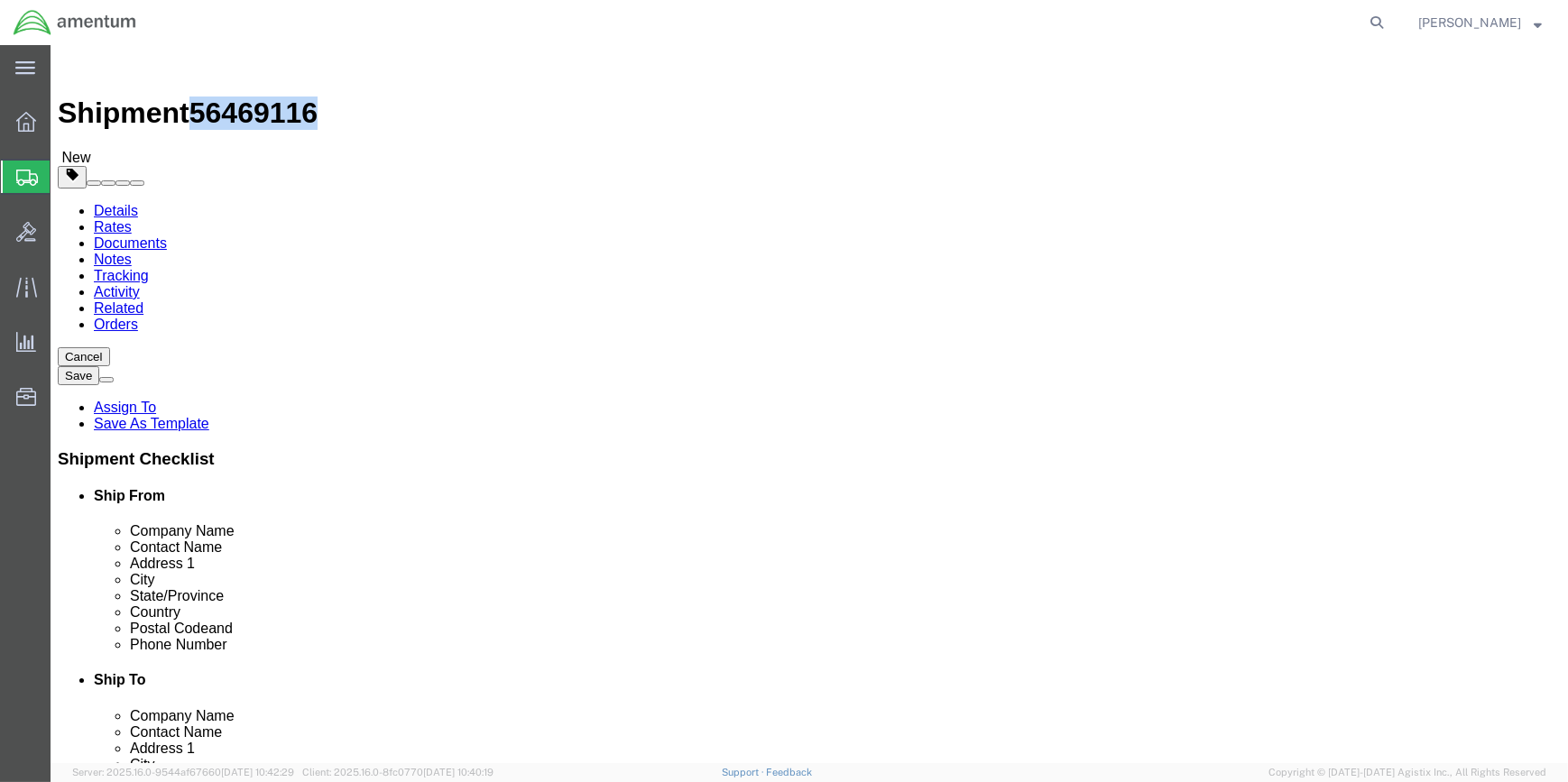
click icon
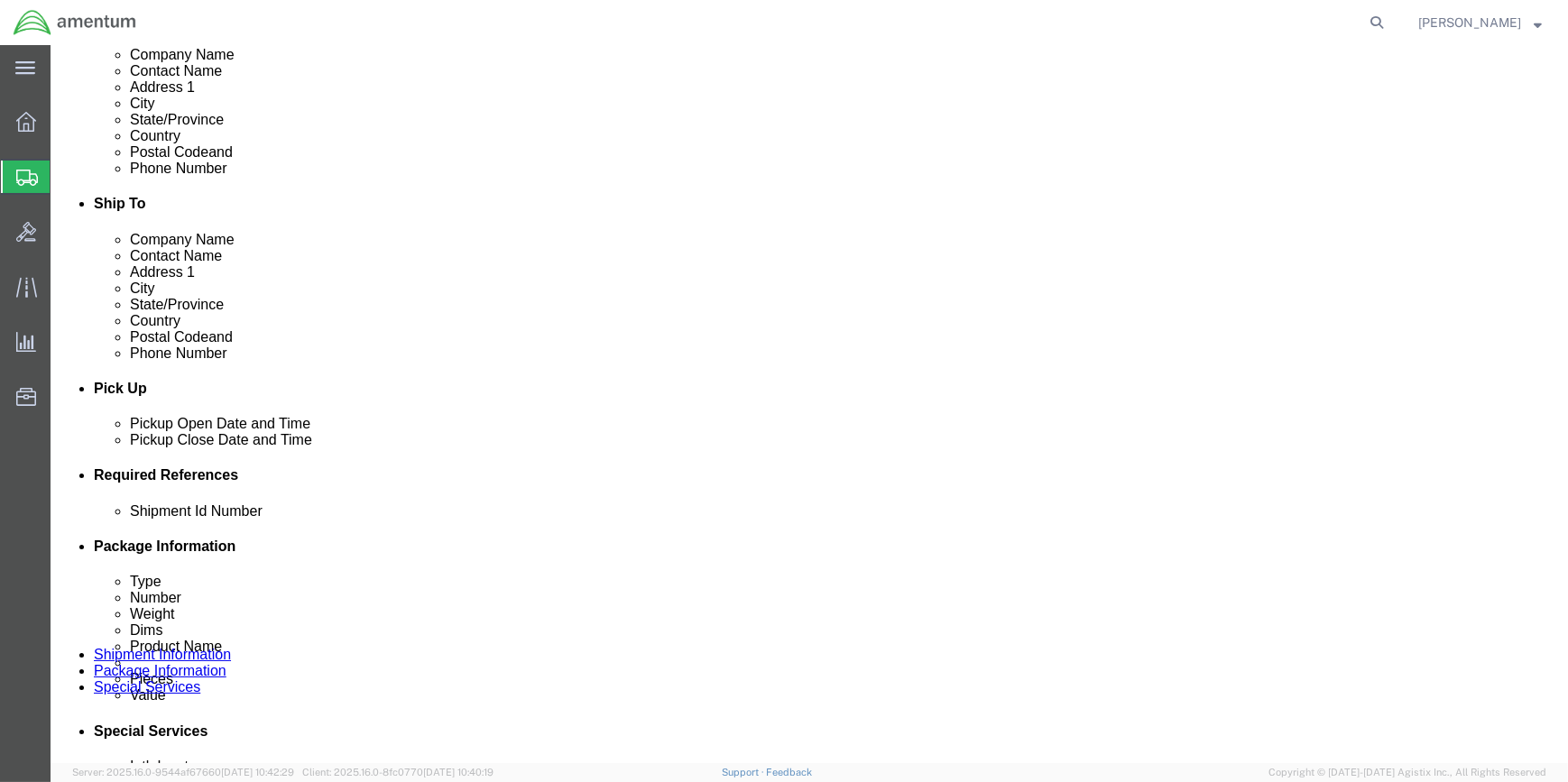
scroll to position [574, 0]
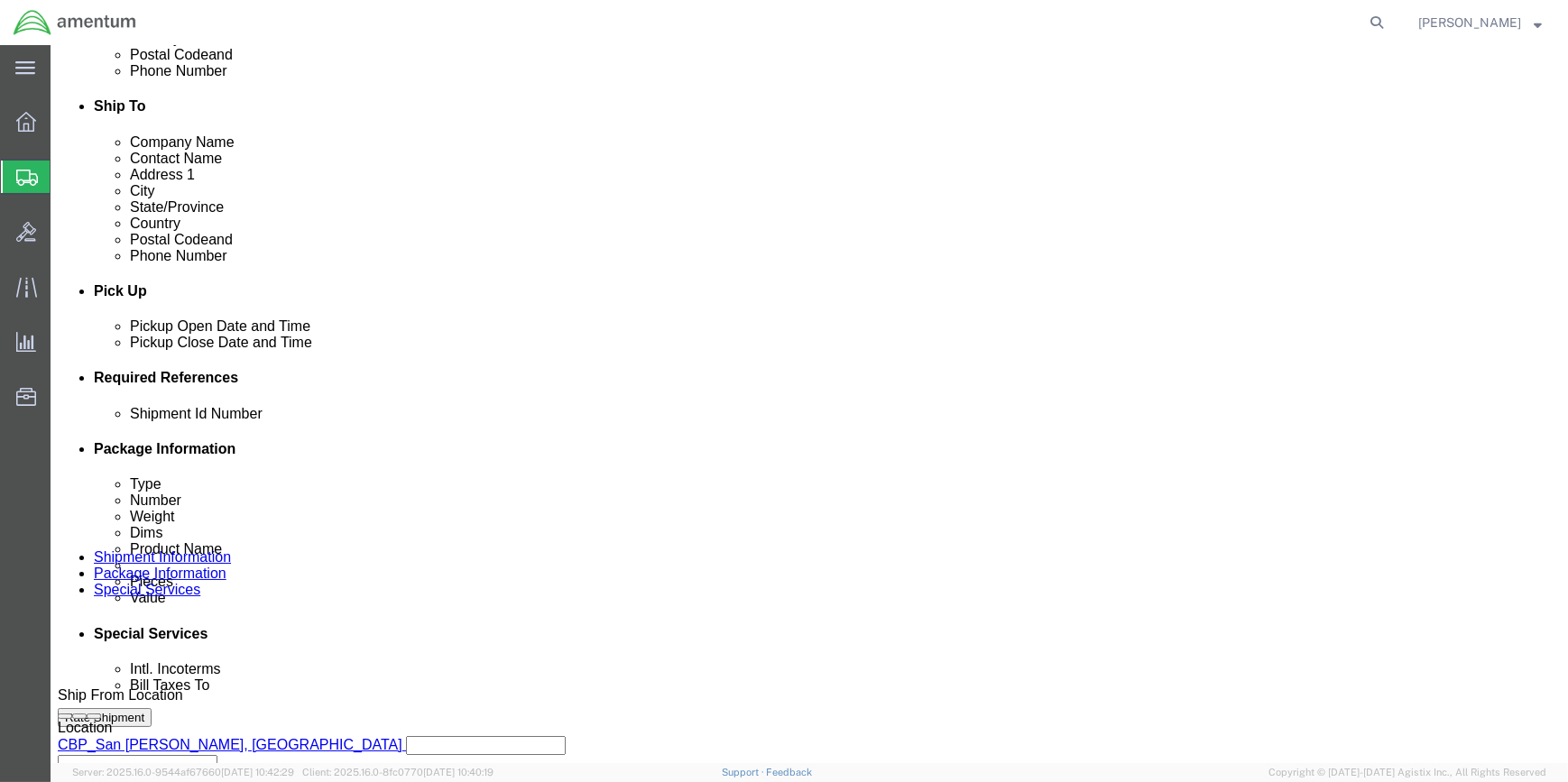
click input "text"
paste input "56469116"
type input "56469116"
click icon
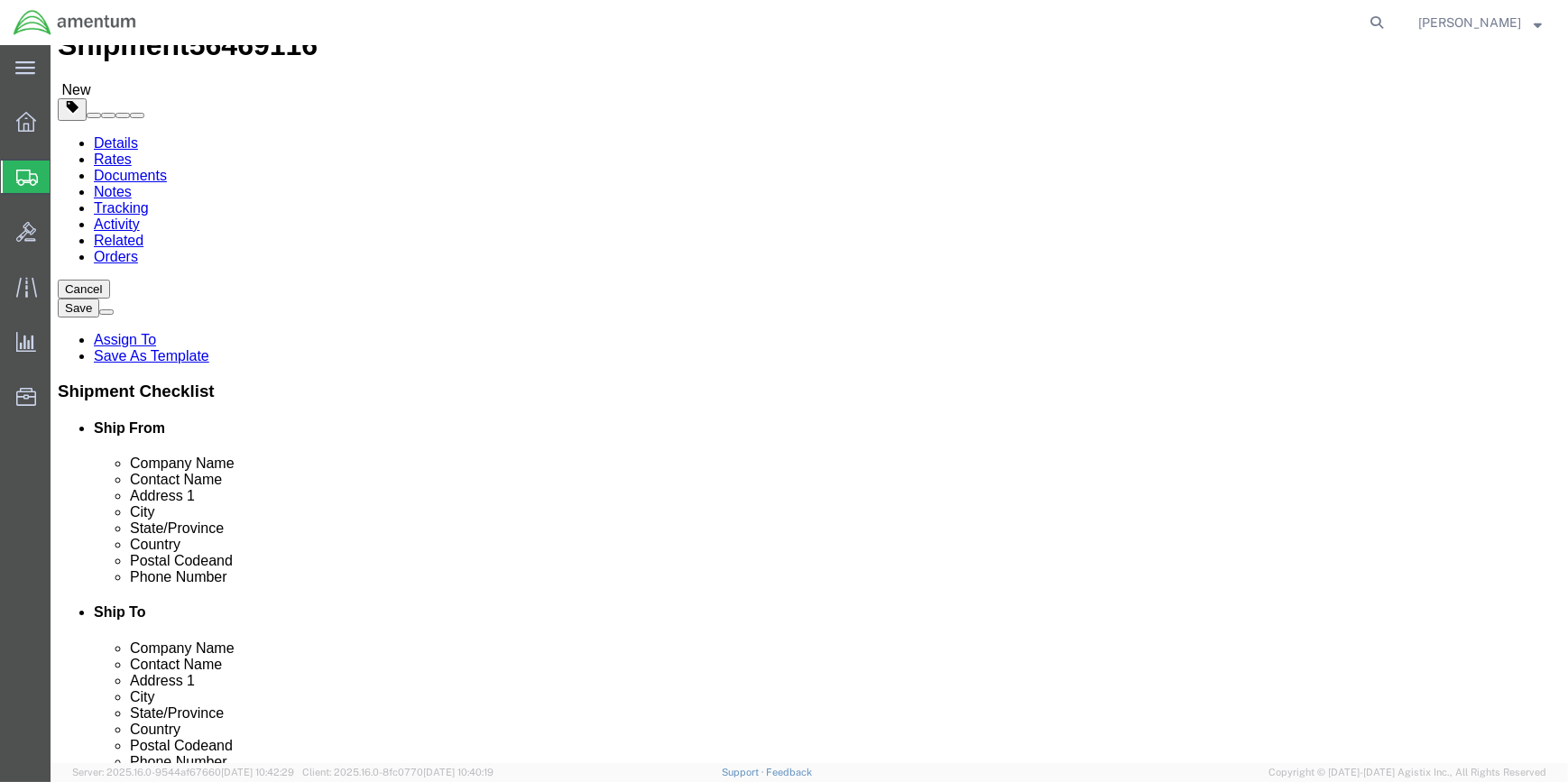
click button "Rate Shipment"
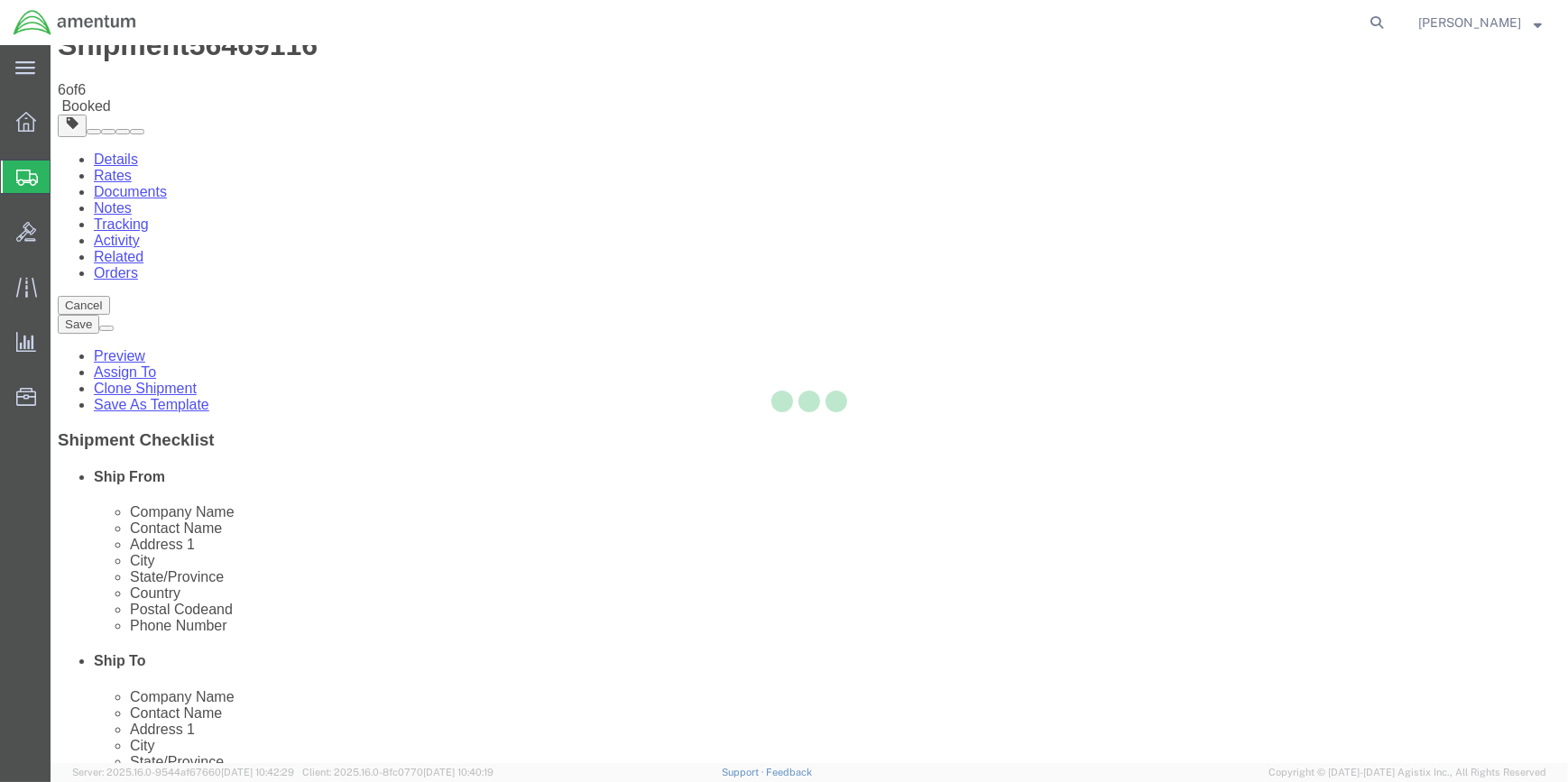
scroll to position [0, 0]
